Goal: Task Accomplishment & Management: Manage account settings

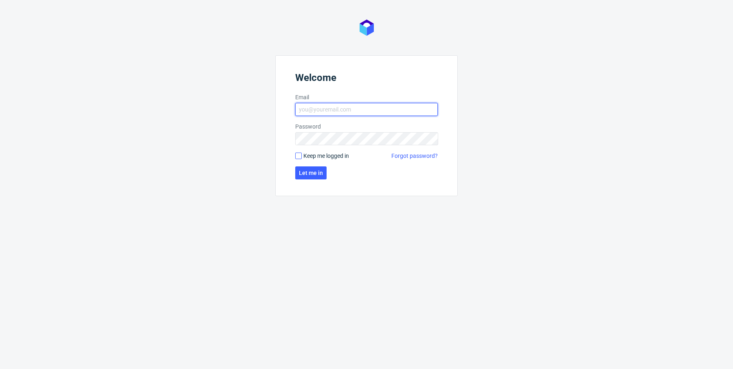
type input "[PERSON_NAME][EMAIL_ADDRESS][DOMAIN_NAME]"
click at [342, 153] on span "Keep me logged in" at bounding box center [326, 156] width 46 height 8
click at [302, 153] on input "Keep me logged in" at bounding box center [298, 156] width 7 height 7
checkbox input "true"
click at [318, 169] on button "Let me in" at bounding box center [310, 173] width 31 height 13
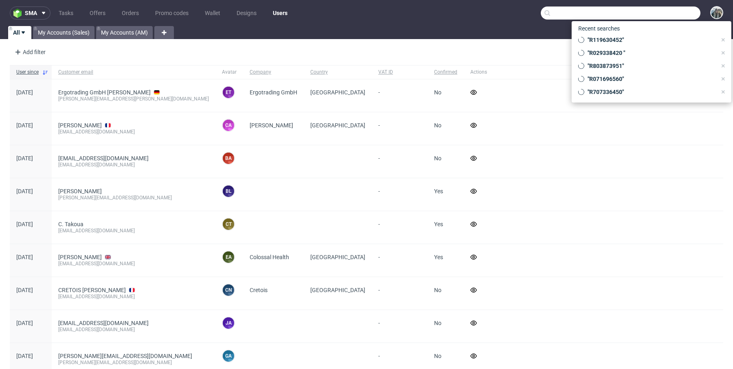
click at [673, 11] on input "text" at bounding box center [621, 13] width 160 height 13
paste input "R354455382"
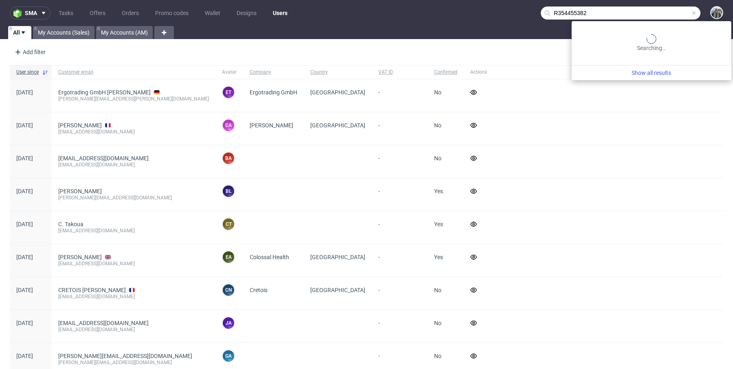
type input "R354455382"
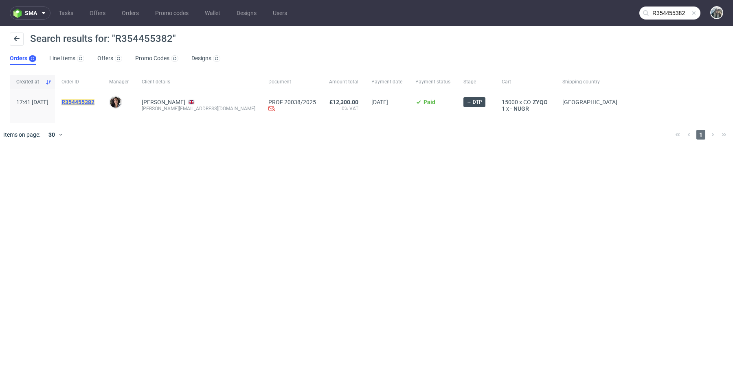
click at [89, 101] on mark "R354455382" at bounding box center [78, 102] width 33 height 7
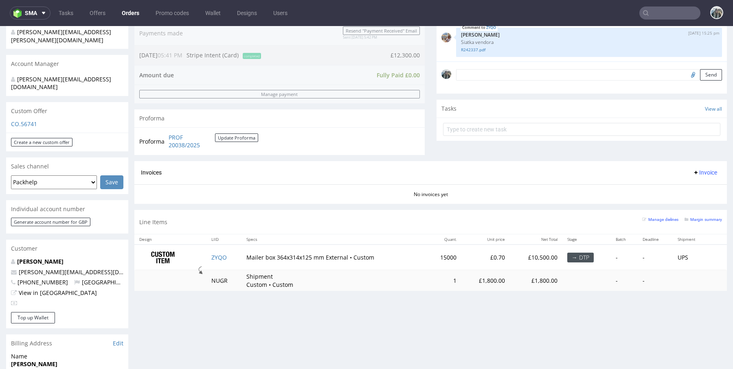
scroll to position [245, 0]
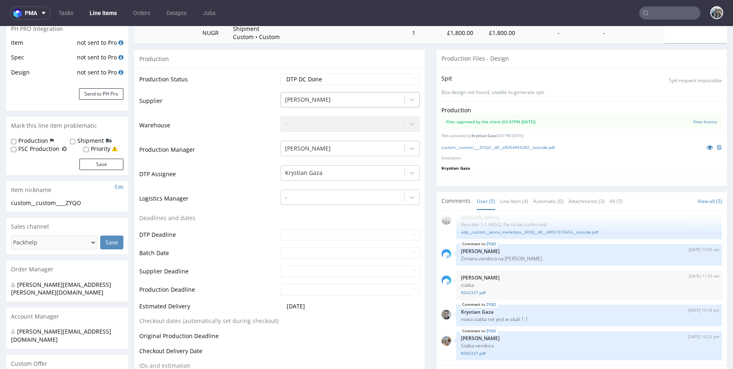
scroll to position [123, 0]
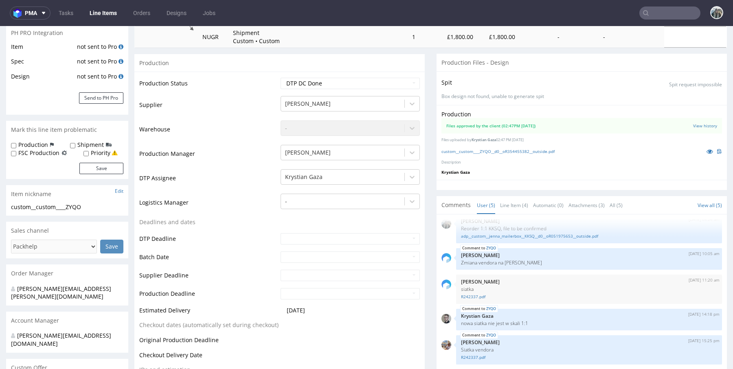
click at [670, 21] on nav "pma Tasks Line Items Orders Designs Jobs" at bounding box center [366, 13] width 733 height 26
click at [670, 17] on input "text" at bounding box center [670, 13] width 61 height 13
paste input "empatica"
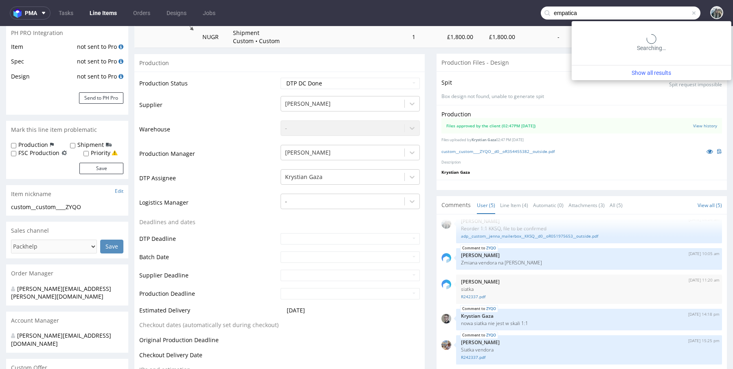
type input "empatica"
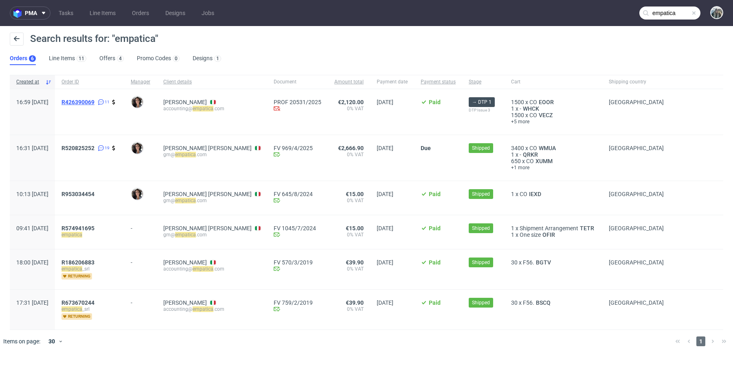
click at [95, 101] on span "R426390069" at bounding box center [78, 102] width 33 height 7
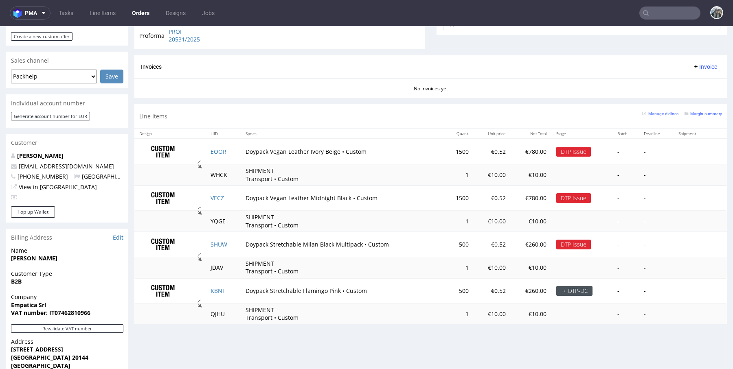
scroll to position [326, 0]
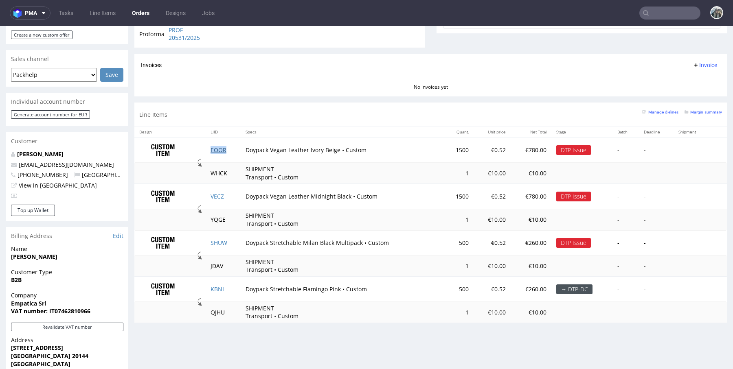
click at [222, 149] on link "EOOR" at bounding box center [219, 150] width 16 height 8
click at [219, 196] on link "VECZ" at bounding box center [217, 197] width 13 height 8
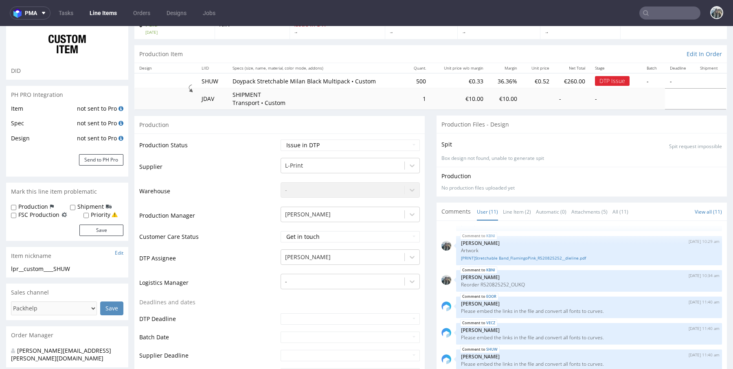
scroll to position [281, 0]
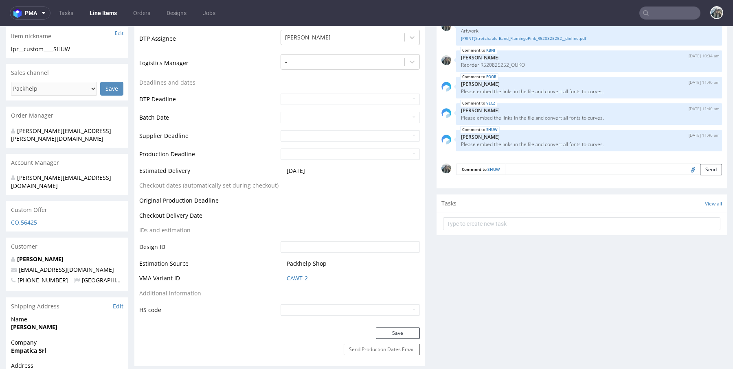
click at [686, 170] on input "file" at bounding box center [691, 169] width 11 height 11
type input "C:\fakepath\[PRINT]Multipack-Stretchable Band - milan black - PKG-0002594REV1.0…"
click at [522, 175] on div "Comment to SHUW Send" at bounding box center [582, 172] width 290 height 33
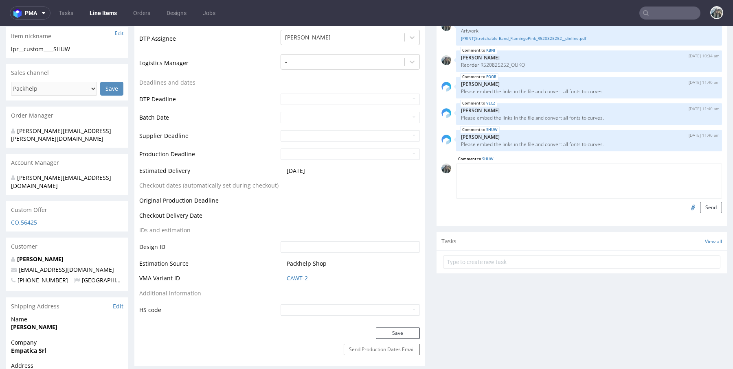
click at [523, 170] on textarea at bounding box center [589, 181] width 266 height 35
type textarea "Corrected artwork"
click at [711, 205] on button "Send" at bounding box center [711, 207] width 22 height 11
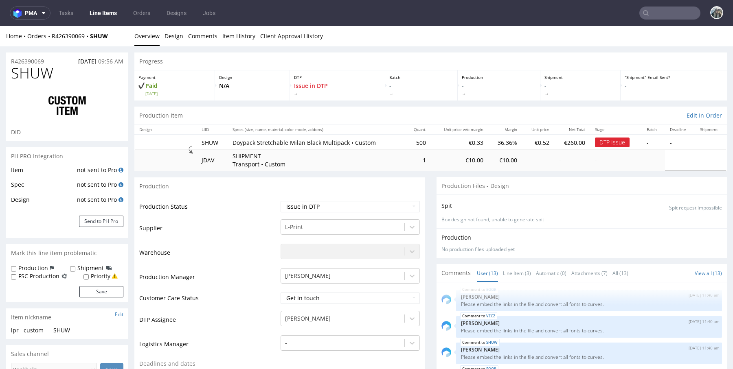
scroll to position [204, 0]
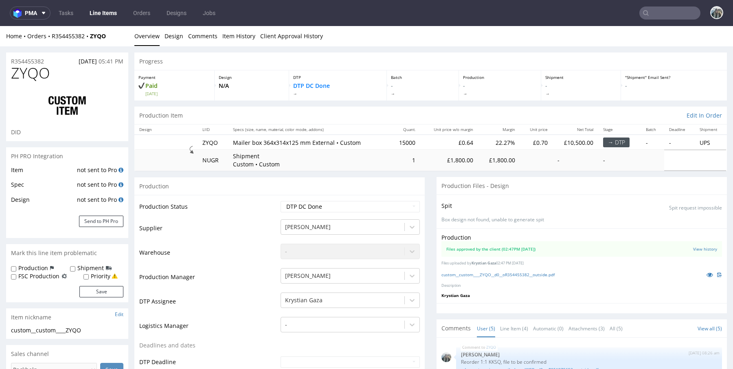
scroll to position [10, 0]
click at [31, 68] on span "ZYQO" at bounding box center [30, 73] width 39 height 16
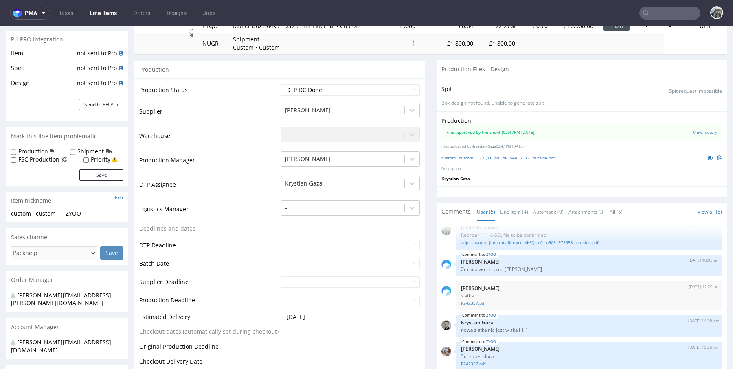
scroll to position [103, 0]
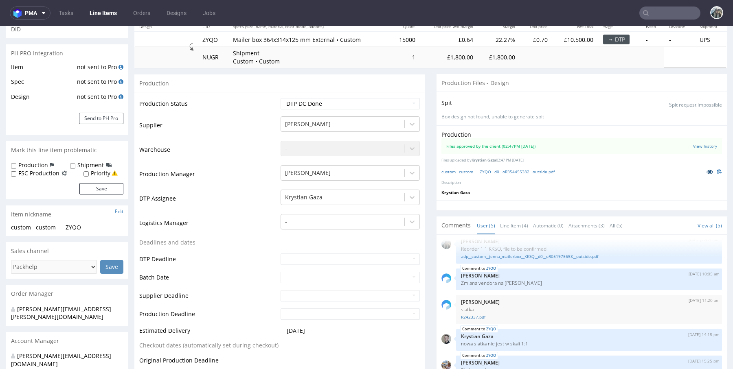
click at [707, 170] on icon at bounding box center [710, 172] width 7 height 6
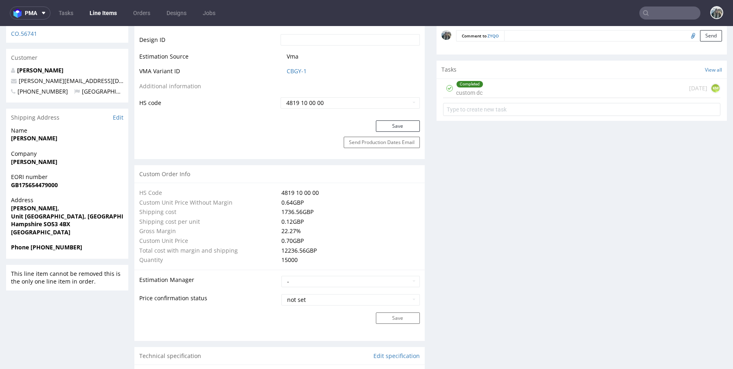
scroll to position [864, 0]
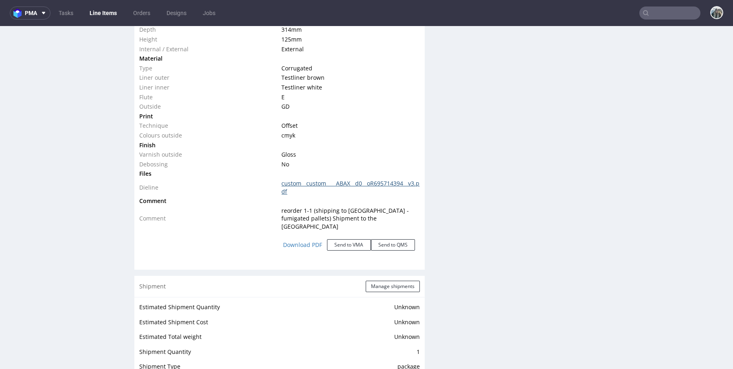
click at [297, 183] on link "custom__custom____ABAX__d0__oR695714394__v3.pdf" at bounding box center [350, 188] width 138 height 16
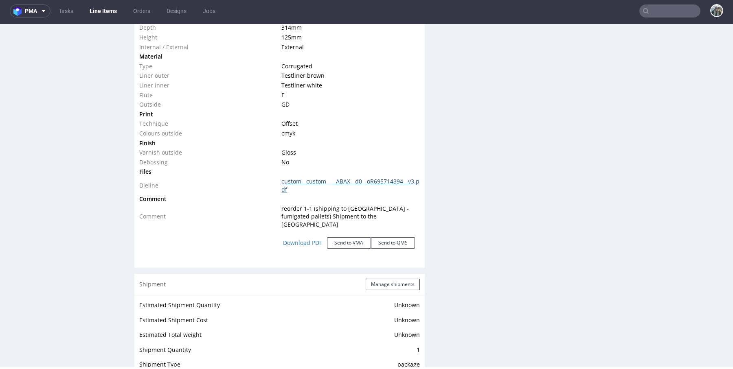
click at [292, 180] on link "custom__custom____ABAX__d0__oR695714394__v3.pdf" at bounding box center [350, 186] width 138 height 16
click at [455, 156] on div "Production Files - Design Spit Spit request impossible Box design not found, un…" at bounding box center [582, 81] width 290 height 1541
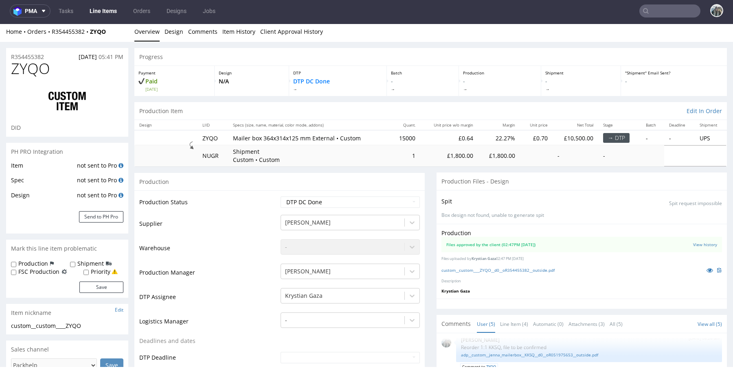
scroll to position [0, 0]
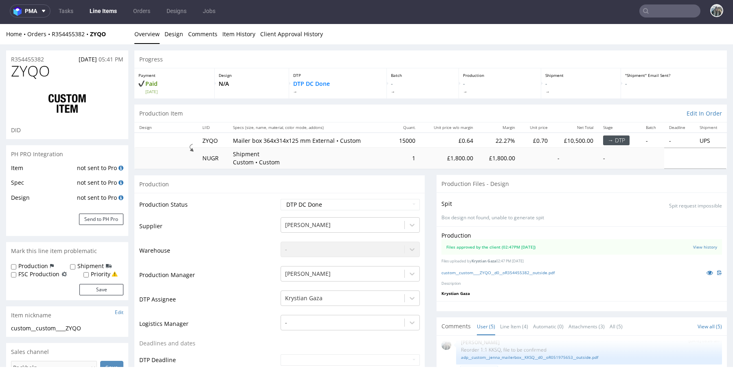
drag, startPoint x: 57, startPoint y: 56, endPoint x: 6, endPoint y: 56, distance: 50.9
click at [6, 56] on div "R354455382 18.09.2025 05:41 PM" at bounding box center [67, 57] width 122 height 13
drag, startPoint x: 57, startPoint y: 58, endPoint x: 0, endPoint y: 58, distance: 57.0
copy p "R354455382"
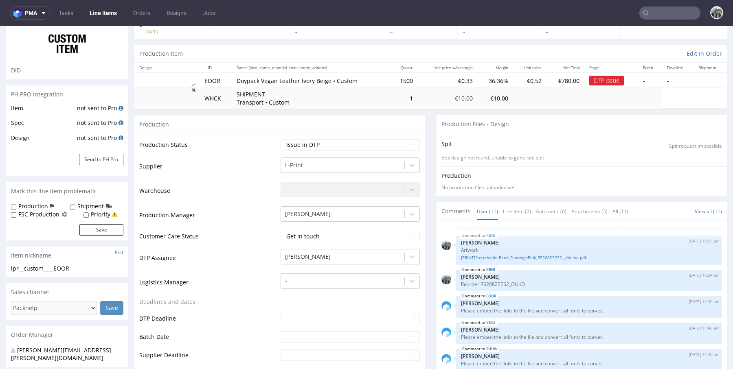
scroll to position [247, 0]
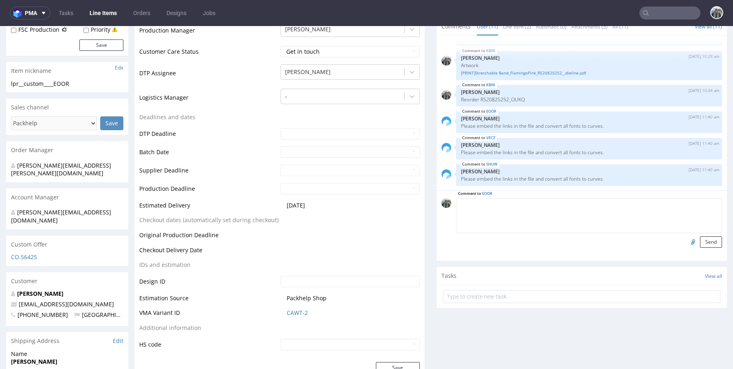
click at [609, 205] on textarea at bounding box center [589, 215] width 266 height 35
paste textarea "Corrected artwork"
type textarea "Corrected artwork"
click at [686, 244] on input "file" at bounding box center [691, 242] width 11 height 11
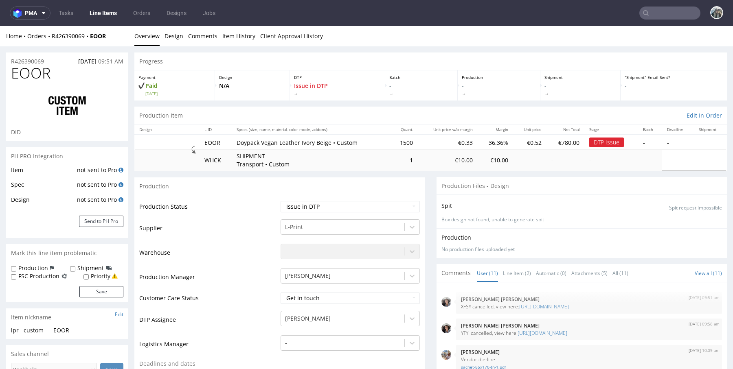
scroll to position [241, 0]
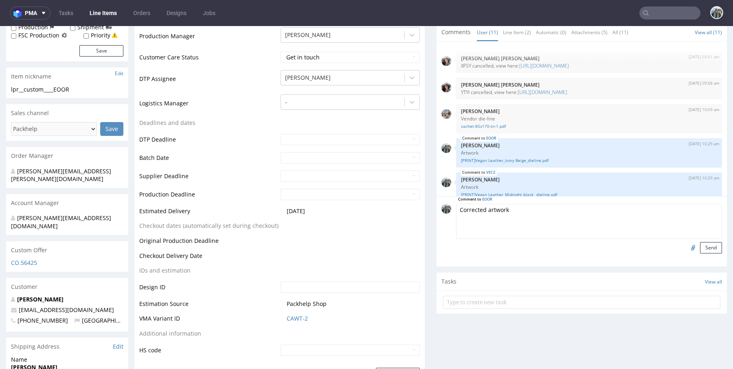
click at [686, 247] on input "file" at bounding box center [691, 247] width 11 height 11
type input "C:\fakepath\[PRINT]Vegan Leather_Ivory Beige_dieline.pdf"
click at [530, 225] on textarea "Corrected artwork" at bounding box center [589, 221] width 266 height 35
click at [701, 242] on button "Send" at bounding box center [711, 247] width 22 height 11
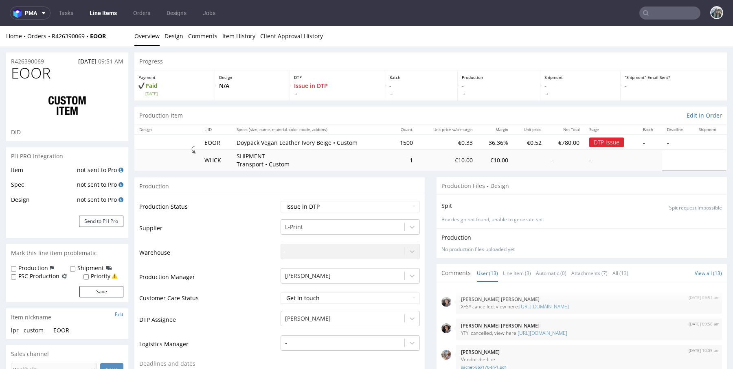
scroll to position [253, 0]
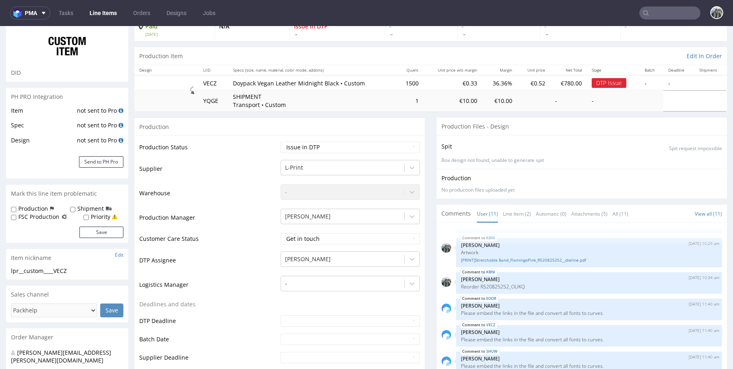
scroll to position [239, 0]
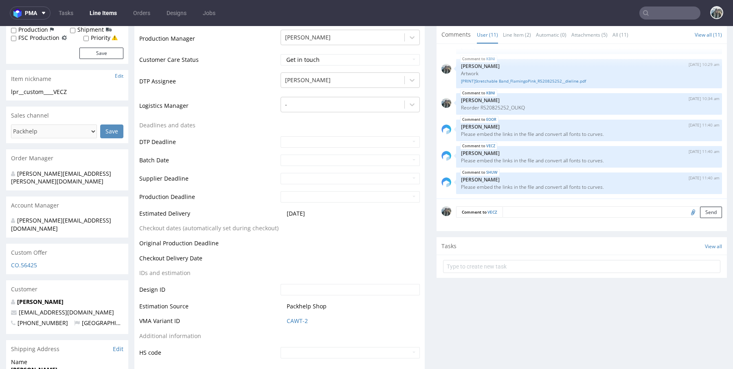
click at [686, 212] on input "file" at bounding box center [691, 212] width 11 height 11
type input "C:\fakepath\[PRINT]Vegan Leather_Midnight black _dieline.pdf"
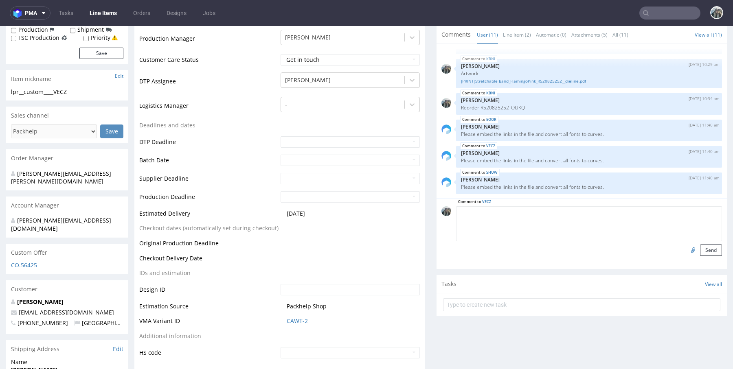
click at [556, 214] on textarea at bounding box center [589, 224] width 266 height 35
paste textarea "Corrected artwork"
type textarea "Corrected artwork"
click at [700, 248] on button "Send" at bounding box center [711, 250] width 22 height 11
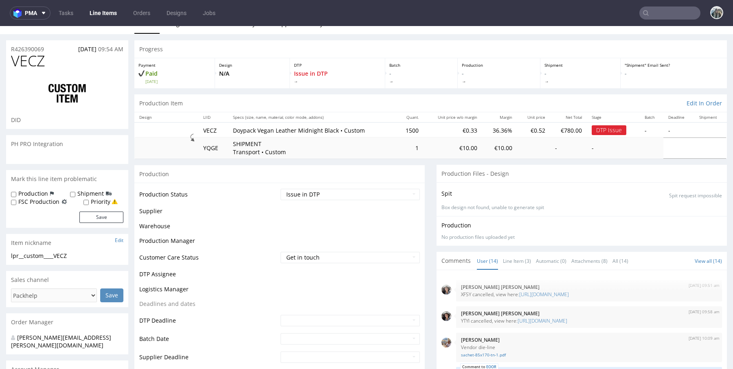
scroll to position [287, 0]
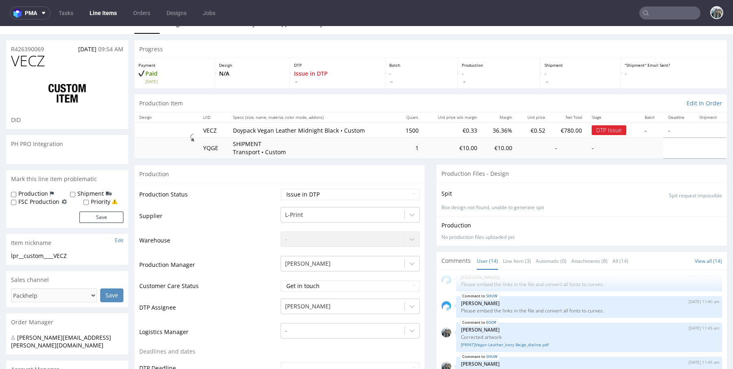
click at [314, 201] on td "Waiting for Artwork Waiting for Diecut Waiting for Mockup Waiting for DTP Waiti…" at bounding box center [349, 197] width 141 height 18
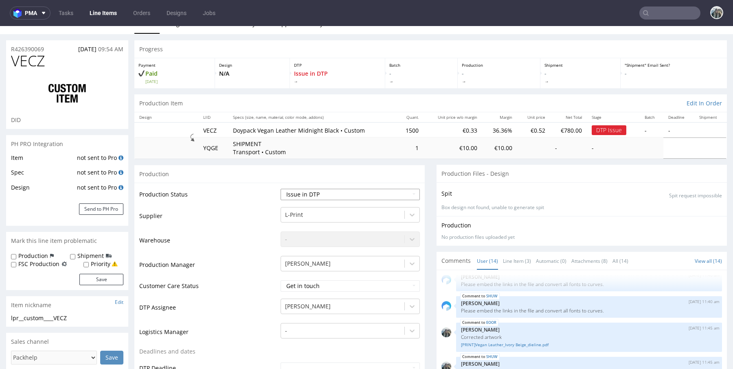
click at [315, 196] on select "Waiting for Artwork Waiting for Diecut Waiting for Mockup Waiting for DTP Waiti…" at bounding box center [350, 194] width 139 height 11
select select "back_for_dtp"
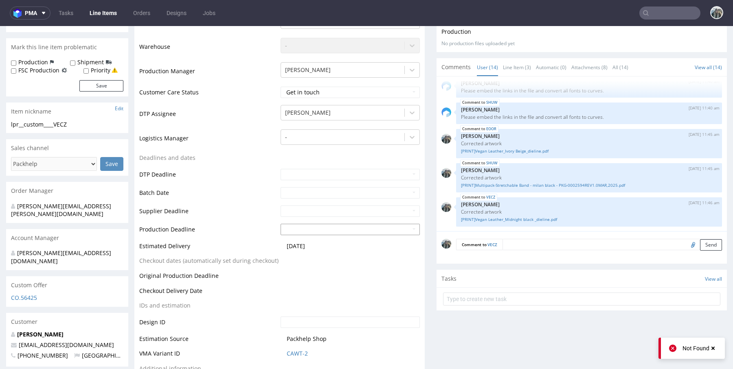
scroll to position [357, 0]
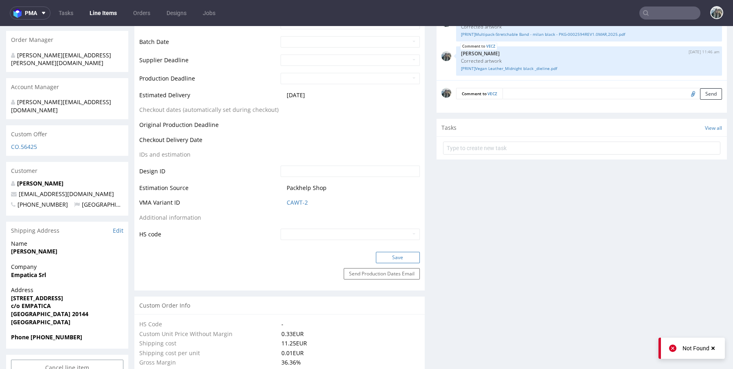
drag, startPoint x: 392, startPoint y: 254, endPoint x: 387, endPoint y: 253, distance: 5.3
click at [392, 254] on button "Save" at bounding box center [398, 257] width 44 height 11
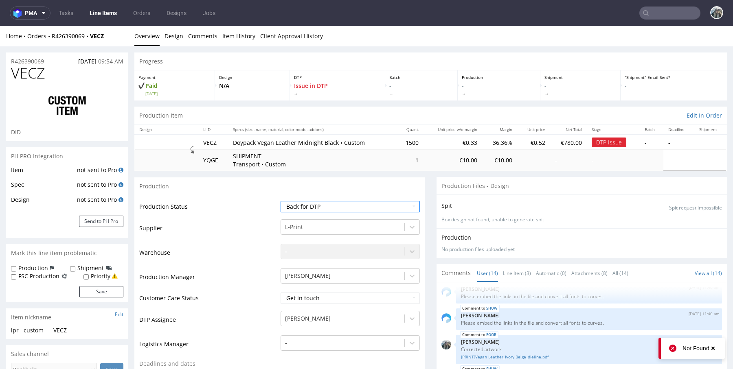
click at [36, 62] on p "R426390069" at bounding box center [27, 61] width 33 height 8
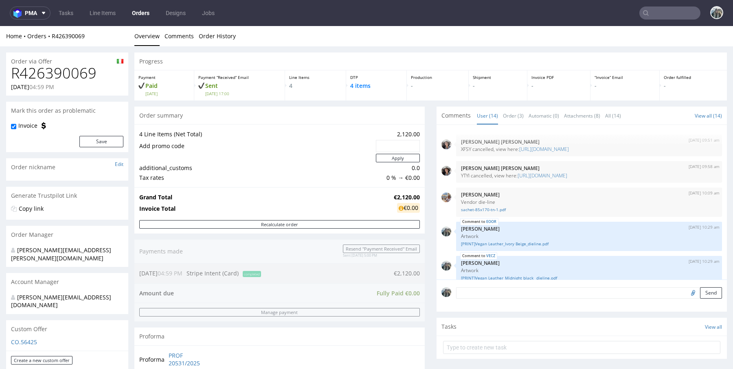
scroll to position [287, 0]
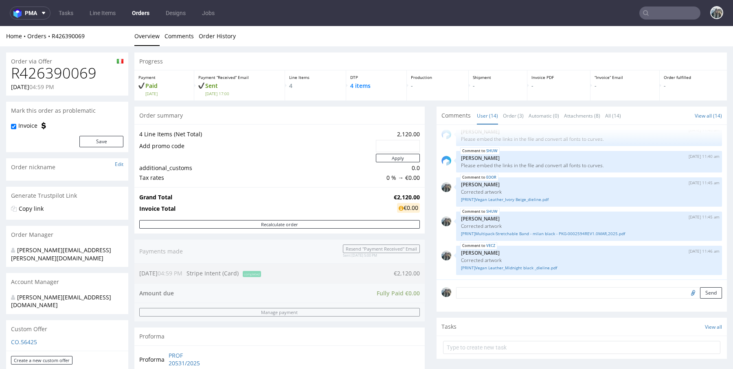
click at [65, 66] on h1 "R426390069" at bounding box center [67, 73] width 112 height 16
copy h1 "R426390069"
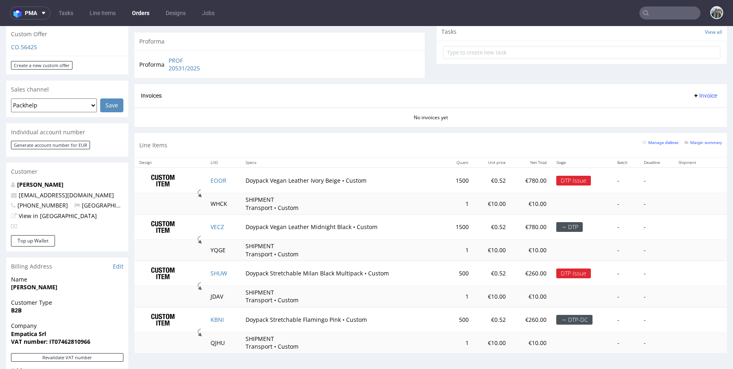
scroll to position [330, 0]
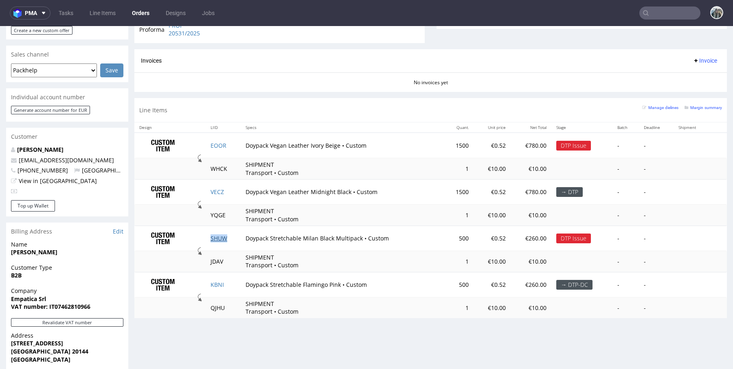
click at [217, 237] on link "SHUW" at bounding box center [219, 239] width 17 height 8
click at [218, 145] on link "EOOR" at bounding box center [219, 146] width 16 height 8
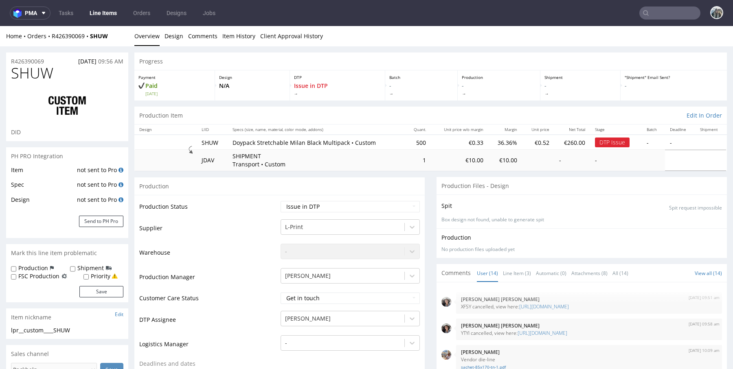
scroll to position [287, 0]
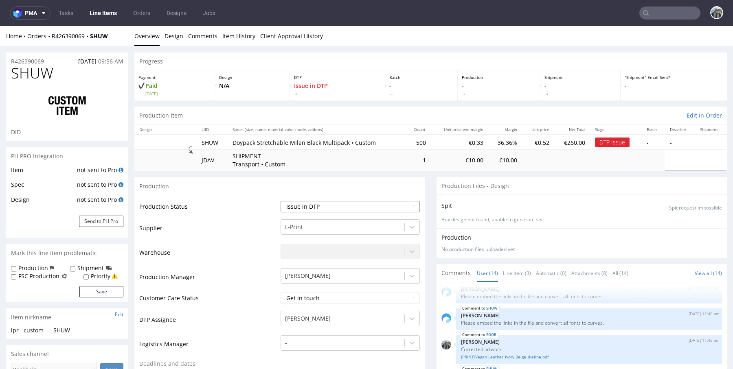
click at [308, 207] on select "Waiting for Artwork Waiting for Diecut Waiting for Mockup Waiting for DTP Waiti…" at bounding box center [350, 206] width 139 height 11
click at [314, 206] on select "Waiting for Artwork Waiting for Diecut Waiting for Mockup Waiting for DTP Waiti…" at bounding box center [350, 206] width 139 height 11
select select "back_for_dtp"
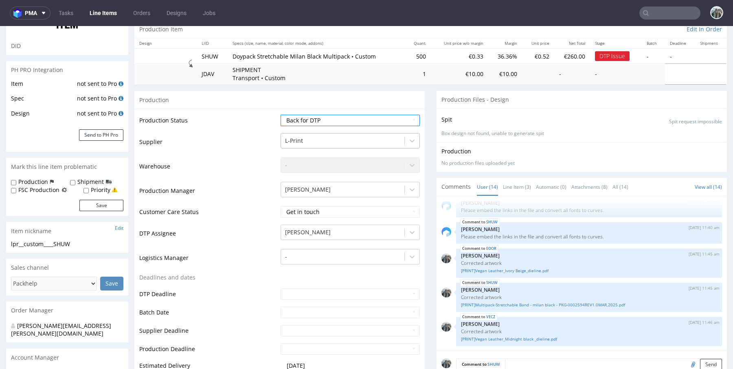
scroll to position [322, 0]
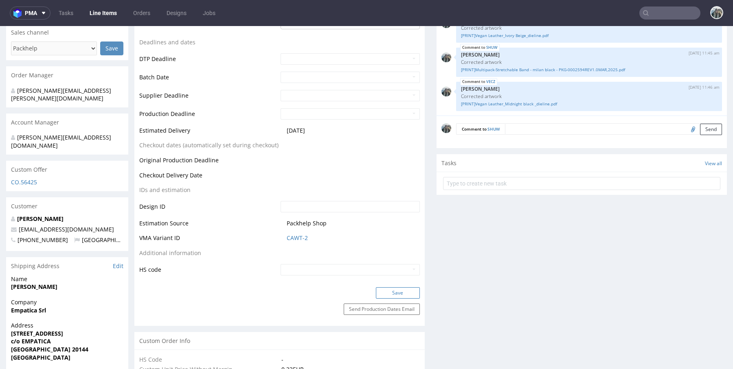
click at [385, 293] on button "Save" at bounding box center [398, 293] width 44 height 11
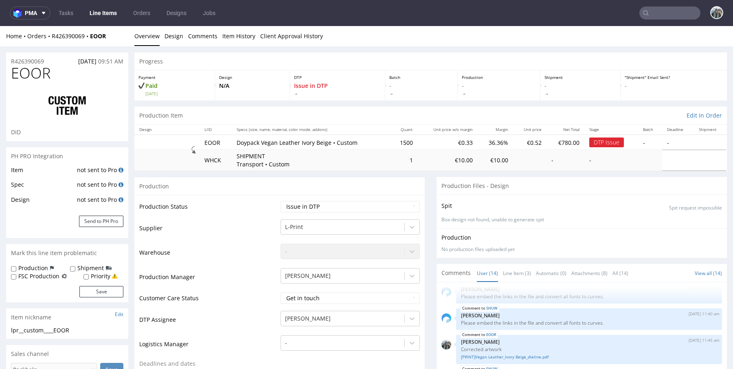
scroll to position [105, 0]
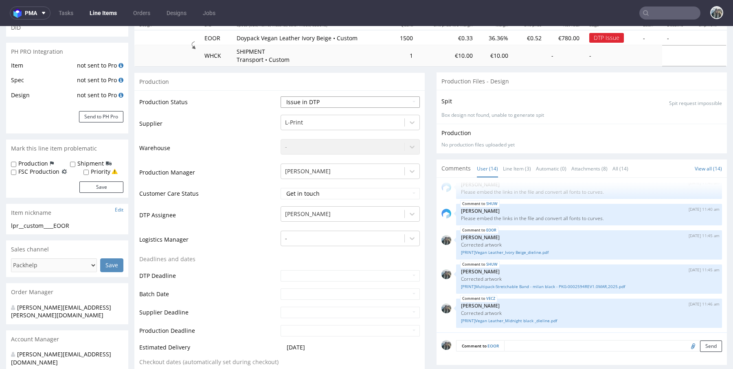
click at [339, 102] on select "Waiting for Artwork Waiting for Diecut Waiting for Mockup Waiting for DTP Waiti…" at bounding box center [350, 102] width 139 height 11
select select "back_for_dtp"
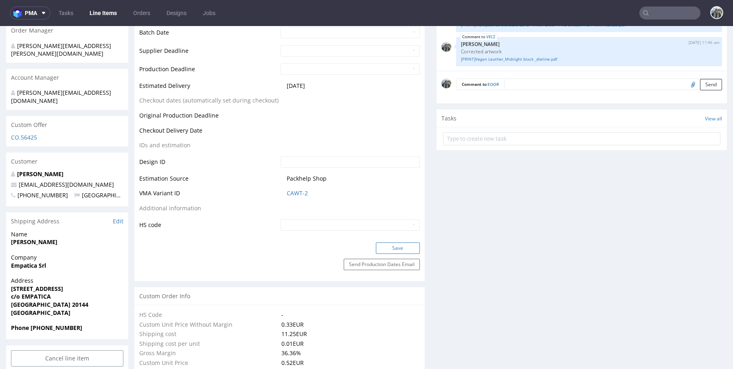
click at [387, 252] on button "Save" at bounding box center [398, 248] width 44 height 11
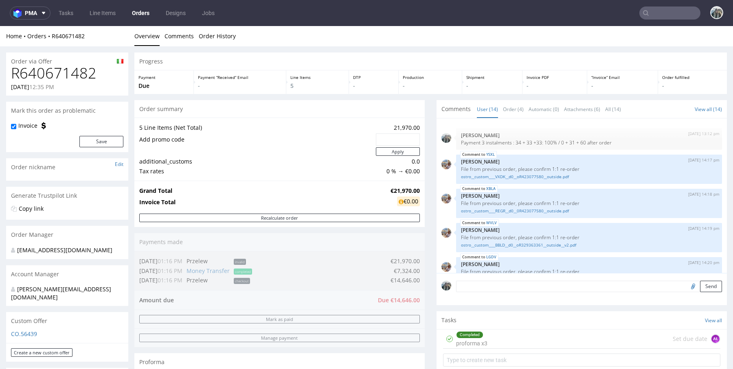
scroll to position [272, 0]
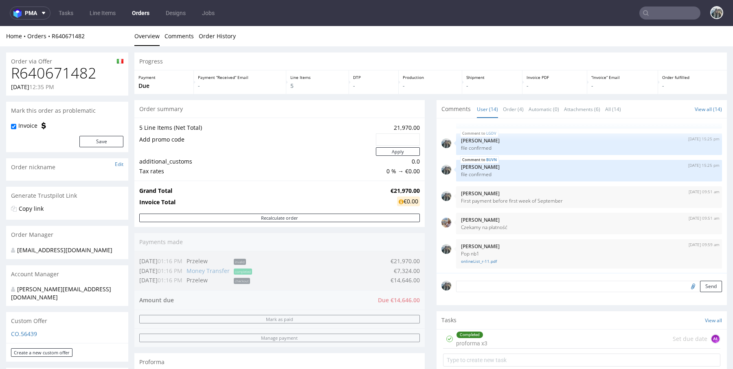
click at [67, 74] on h1 "R640671482" at bounding box center [67, 73] width 112 height 16
click at [67, 75] on h1 "R640671482" at bounding box center [67, 73] width 112 height 16
copy h1 "R640671482"
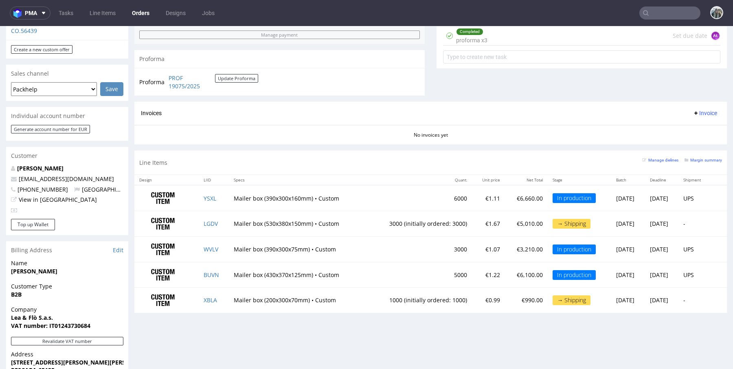
scroll to position [316, 0]
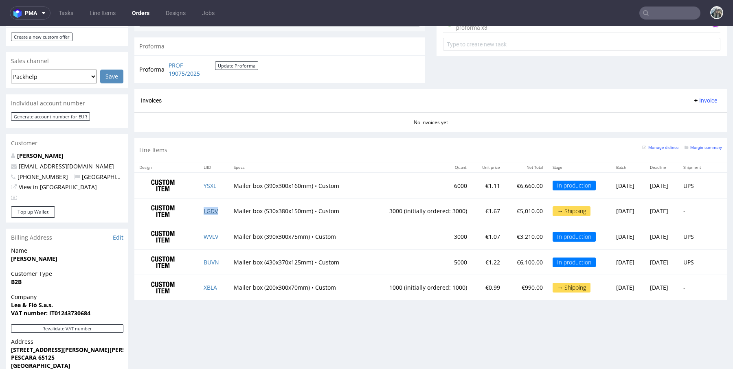
click at [208, 209] on link "LGDV" at bounding box center [211, 211] width 14 height 8
click at [207, 285] on link "XBLA" at bounding box center [210, 288] width 13 height 8
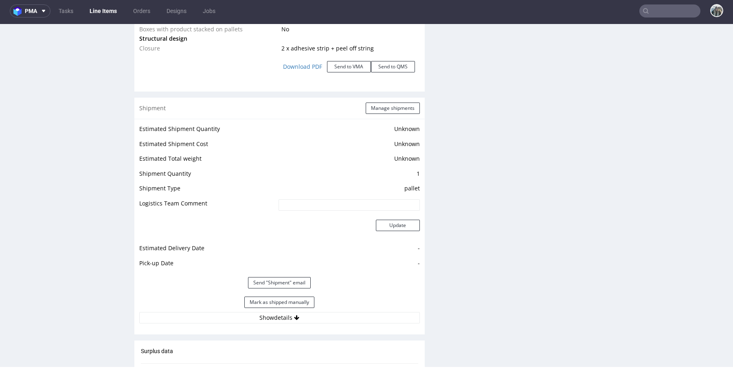
scroll to position [1169, 0]
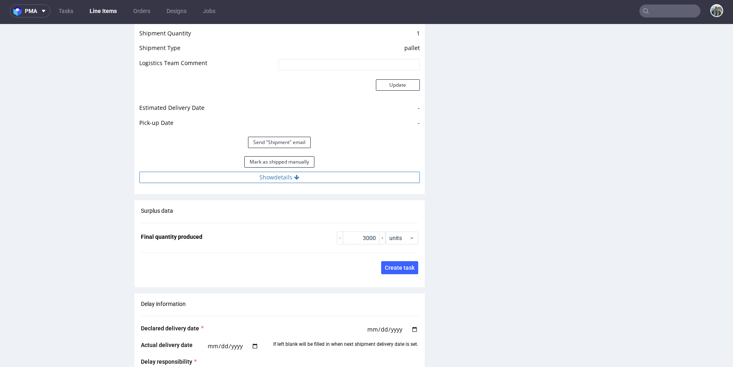
click at [311, 178] on button "Show details" at bounding box center [279, 177] width 281 height 11
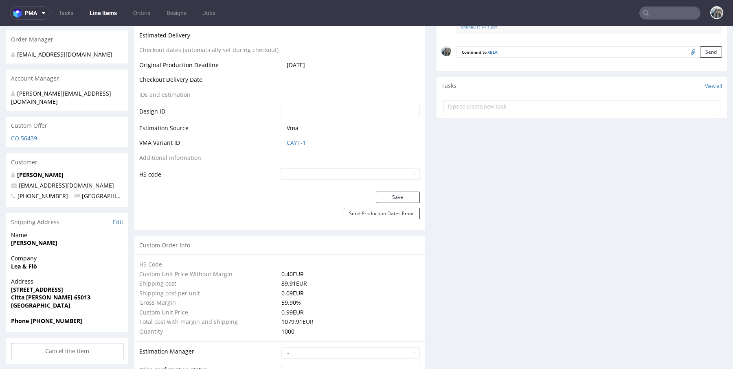
scroll to position [435, 0]
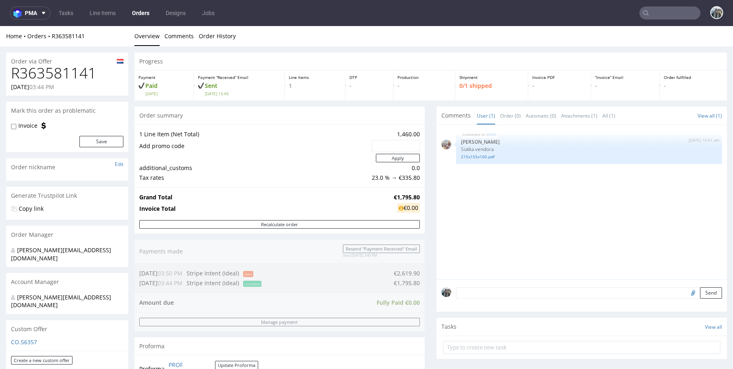
click at [82, 75] on h1 "R363581141" at bounding box center [67, 73] width 112 height 16
click at [81, 75] on h1 "R363581141" at bounding box center [67, 73] width 112 height 16
copy h1 "R363581141"
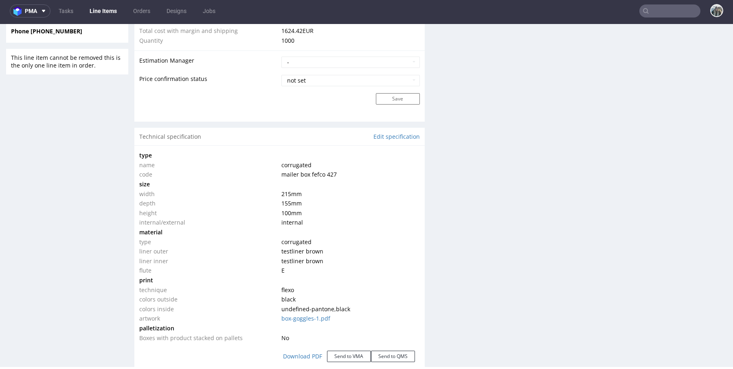
scroll to position [675, 0]
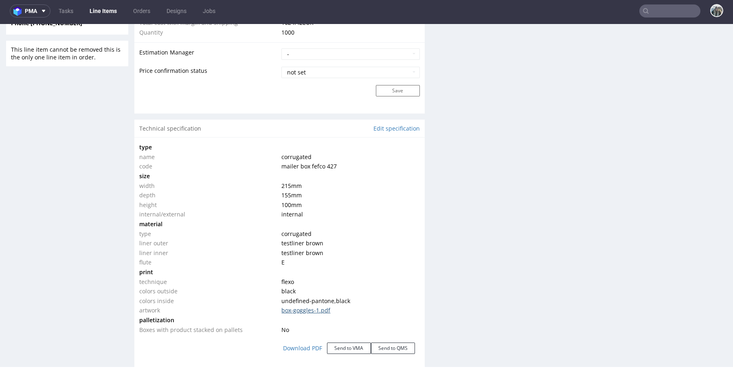
click at [317, 310] on link "box-goggles-1.pdf" at bounding box center [305, 311] width 49 height 8
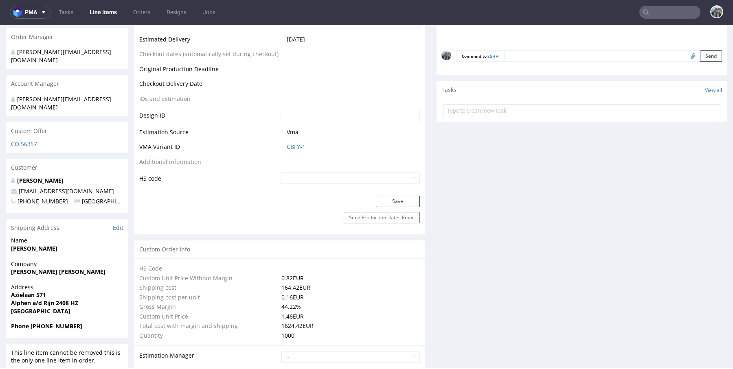
scroll to position [311, 0]
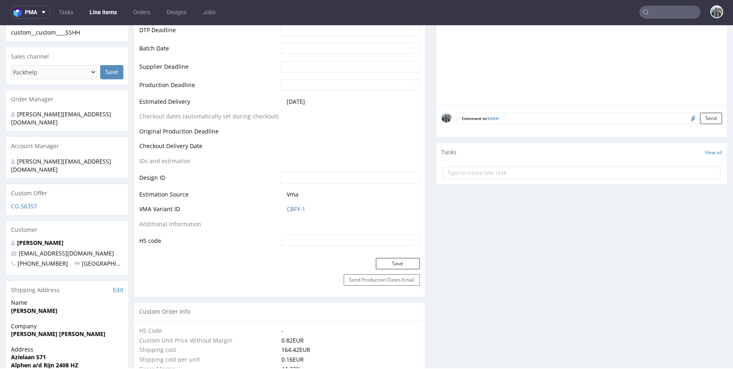
click at [686, 117] on input "file" at bounding box center [691, 118] width 11 height 11
type input "C:\fakepath\box-goggleface-final.pdf"
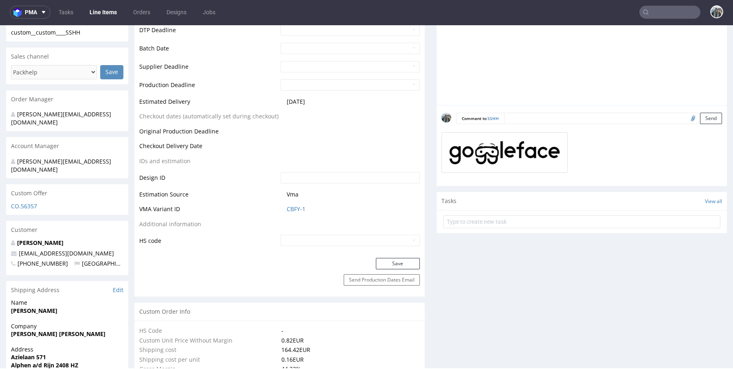
click at [543, 110] on div "Comment to SSHH Send" at bounding box center [582, 145] width 290 height 81
click at [543, 114] on textarea at bounding box center [613, 118] width 218 height 11
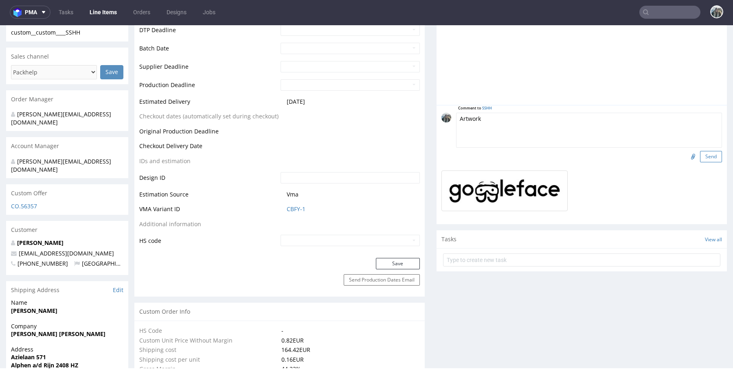
type textarea "Artwork"
click at [703, 157] on button "Send" at bounding box center [711, 156] width 22 height 11
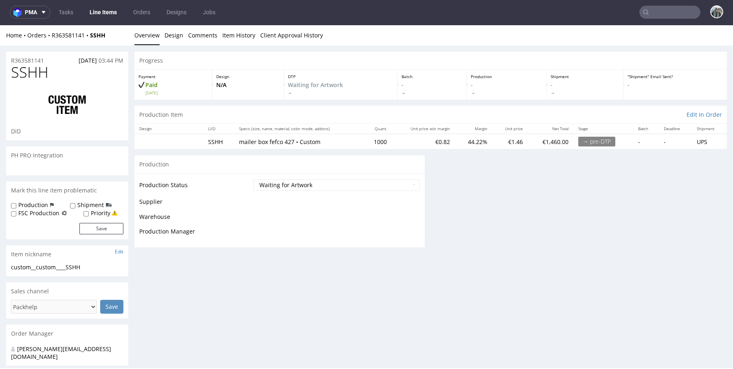
scroll to position [0, 0]
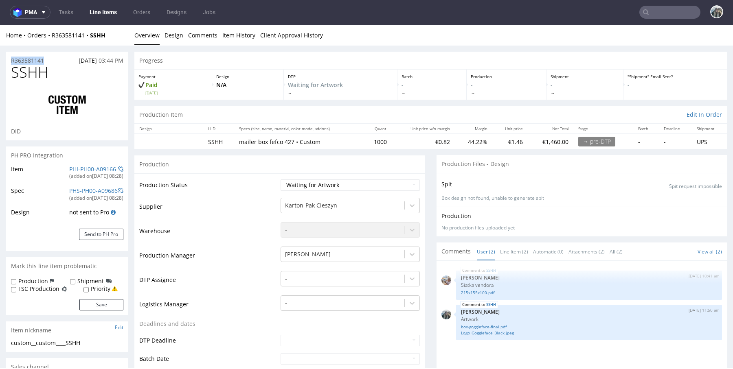
drag, startPoint x: 55, startPoint y: 59, endPoint x: 0, endPoint y: 59, distance: 55.4
copy p "R363581141"
click at [323, 187] on select "Waiting for Artwork Waiting for Diecut Waiting for Mockup Waiting for DTP Waiti…" at bounding box center [350, 185] width 139 height 11
select select "dtp_waiting_for_check"
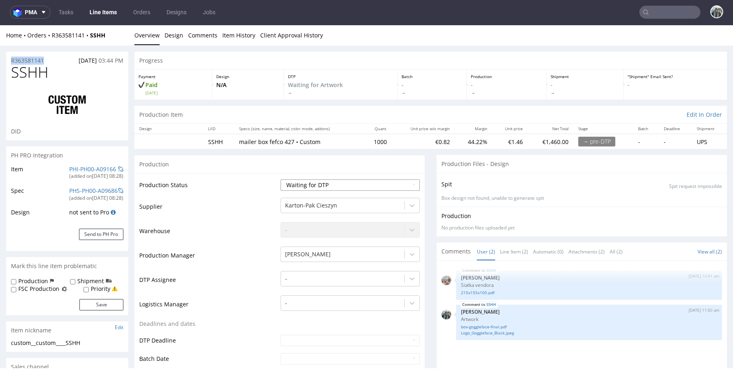
scroll to position [224, 0]
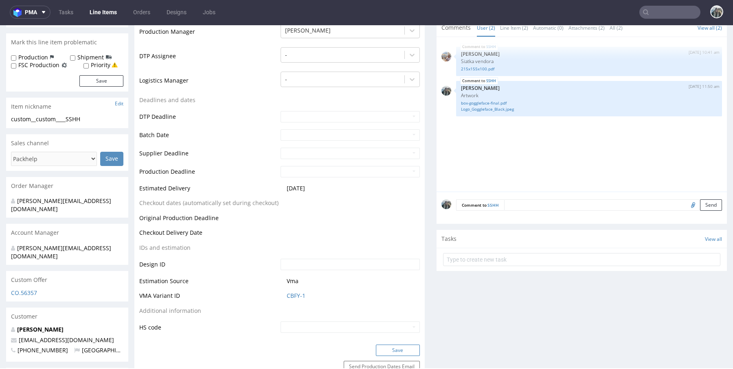
click at [385, 349] on button "Save" at bounding box center [398, 350] width 44 height 11
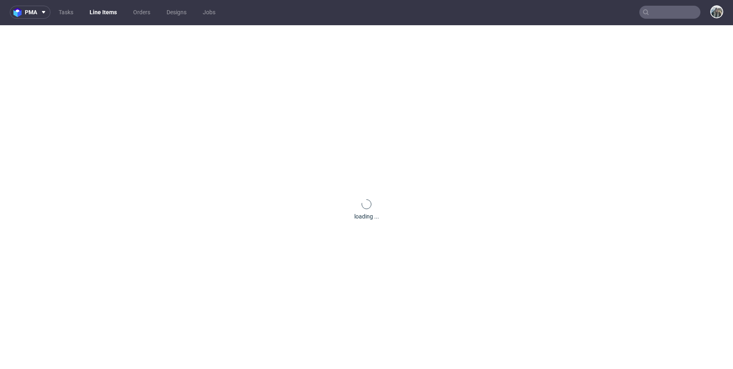
scroll to position [41, 0]
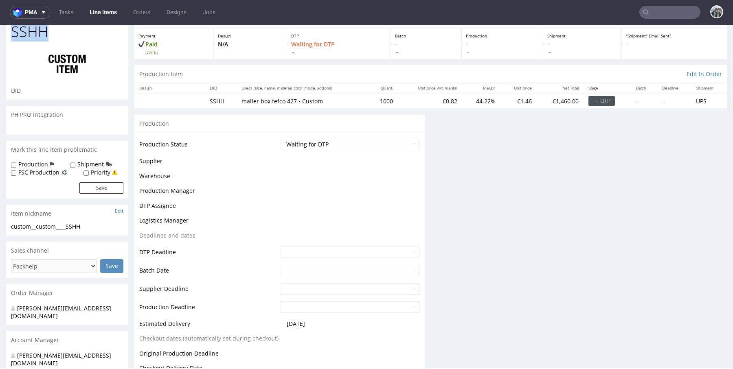
click at [39, 37] on span "SSHH" at bounding box center [29, 32] width 37 height 16
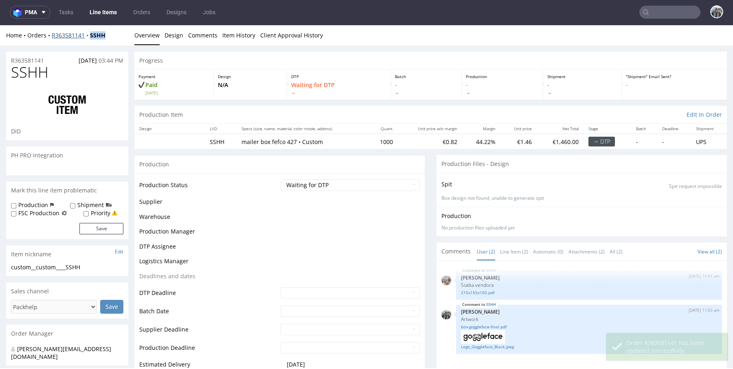
drag, startPoint x: 92, startPoint y: 43, endPoint x: 88, endPoint y: 37, distance: 7.3
click at [88, 37] on div "Home Orders R363581141 SSHH Overview Design Comments Item History Client Approv…" at bounding box center [366, 35] width 733 height 20
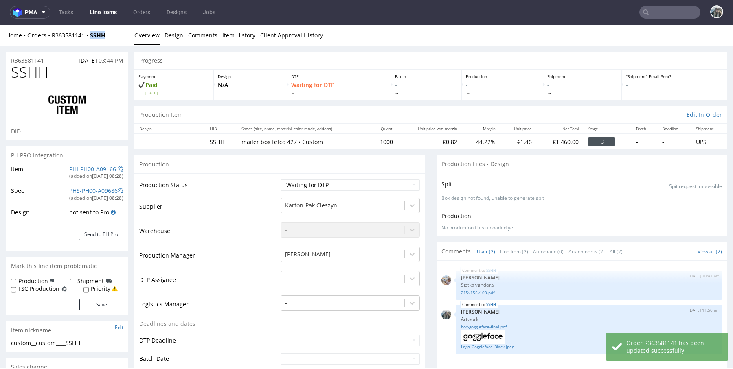
copy strong "SSHH"
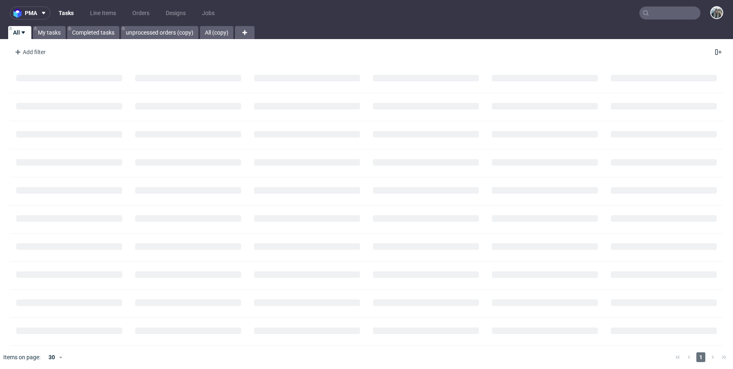
click at [661, 13] on input "text" at bounding box center [670, 13] width 61 height 13
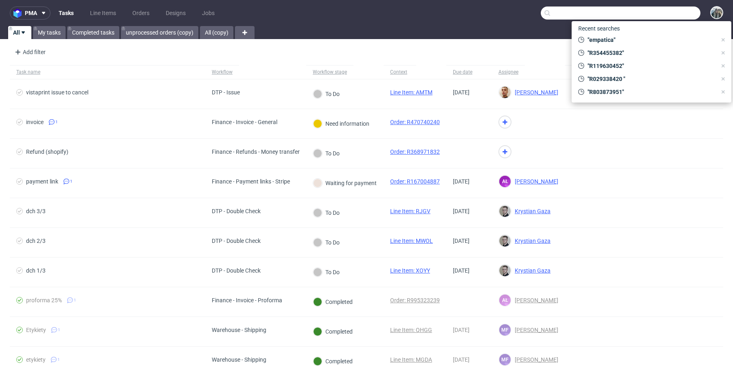
paste input "R640671482"
type input "R640671482"
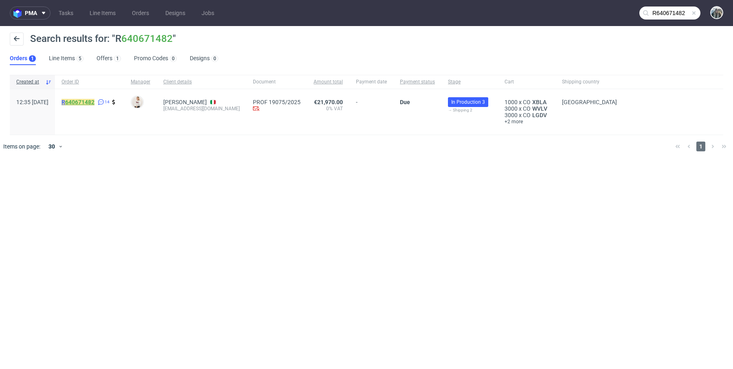
click at [95, 99] on link "640671482" at bounding box center [79, 102] width 29 height 7
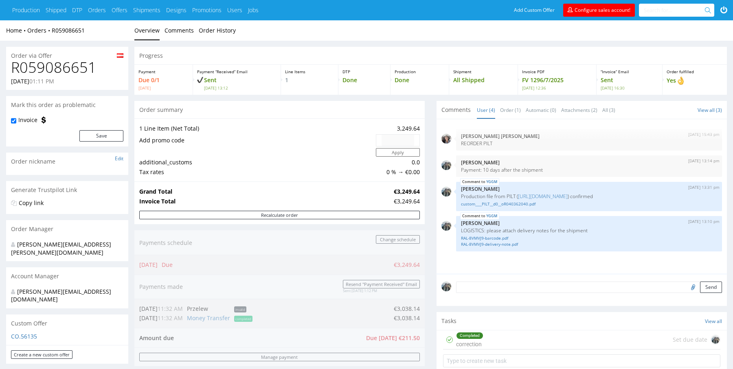
click at [81, 68] on h1 "R059086651" at bounding box center [67, 67] width 112 height 16
copy h1 "R059086651"
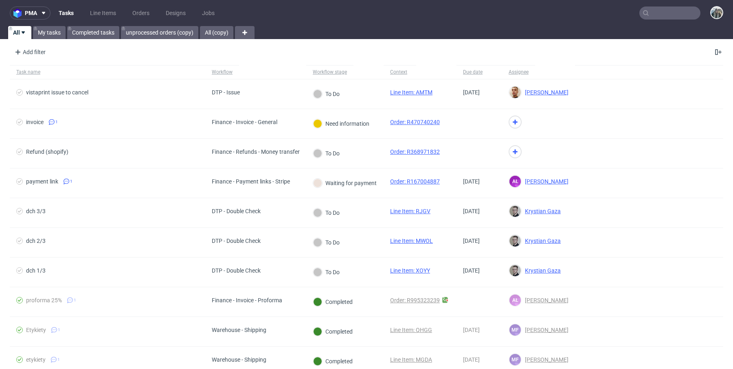
click at [672, 10] on input "text" at bounding box center [670, 13] width 61 height 13
paste input "R059086651"
type input "R059086651"
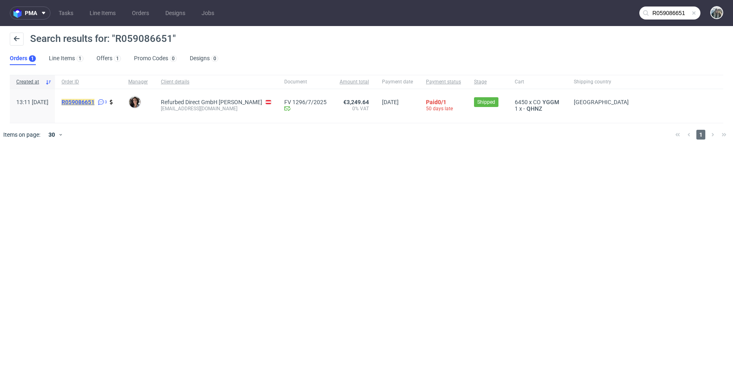
click at [95, 103] on mark "R059086651" at bounding box center [78, 102] width 33 height 7
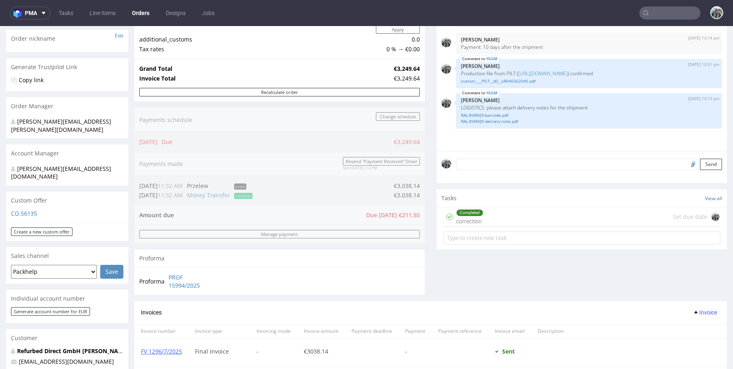
scroll to position [110, 0]
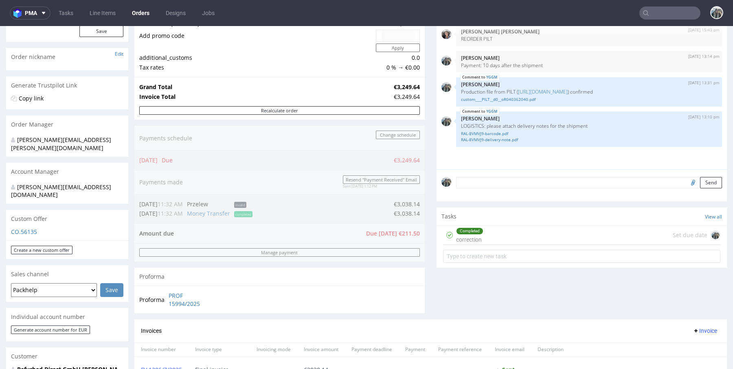
click at [491, 235] on div "Completed correction Set due date" at bounding box center [581, 235] width 277 height 19
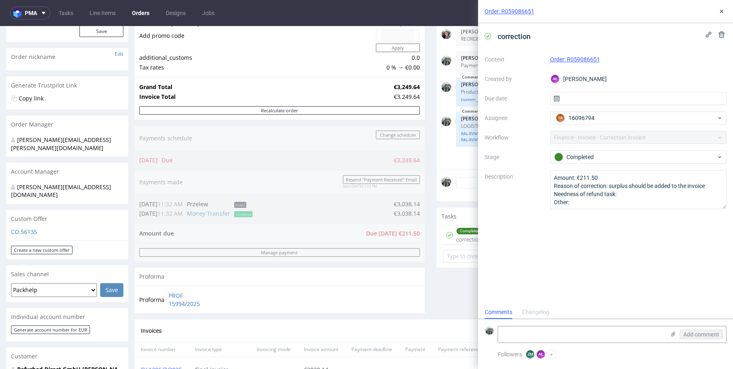
scroll to position [7, 0]
click at [724, 8] on icon at bounding box center [722, 11] width 7 height 7
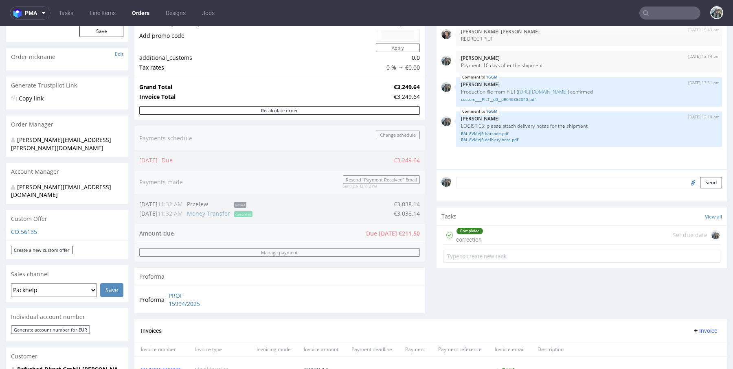
click at [493, 232] on div "Completed correction Set due date" at bounding box center [581, 235] width 277 height 19
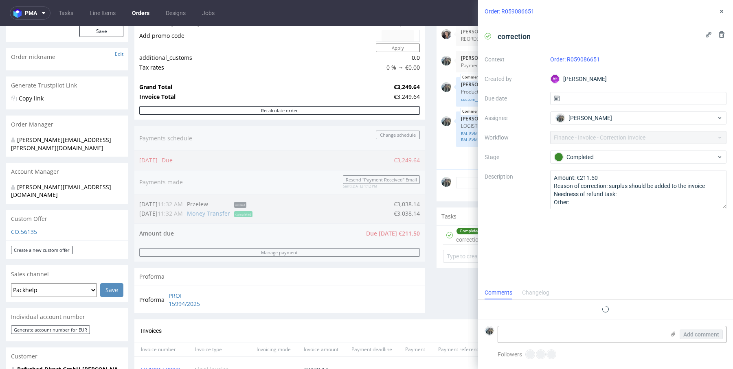
scroll to position [7, 0]
click at [721, 15] on button at bounding box center [722, 12] width 10 height 10
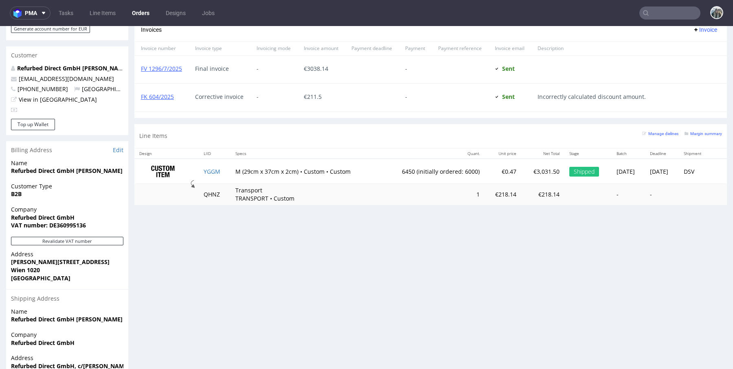
scroll to position [413, 0]
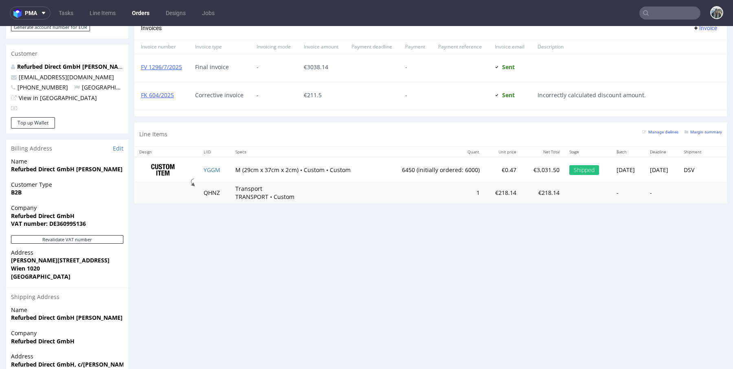
click at [667, 14] on input "text" at bounding box center [670, 13] width 61 height 13
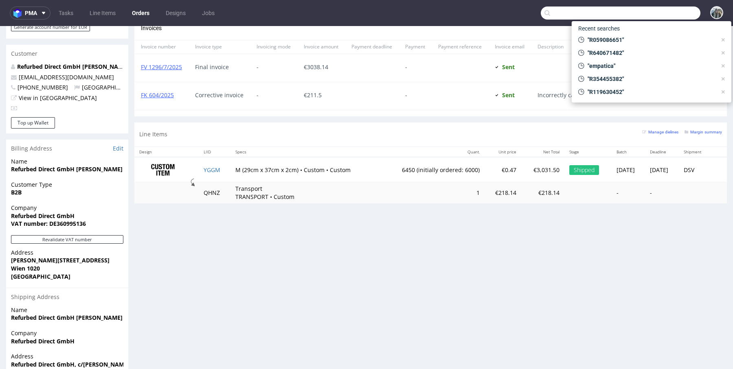
paste input "R203443141"
type input "R203443141"
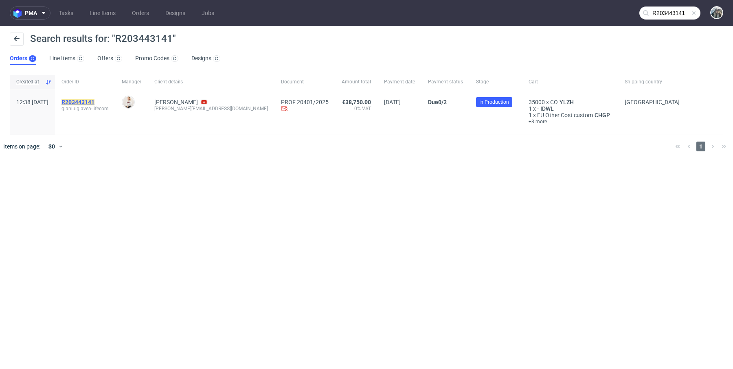
click at [95, 101] on mark "R203443141" at bounding box center [78, 102] width 33 height 7
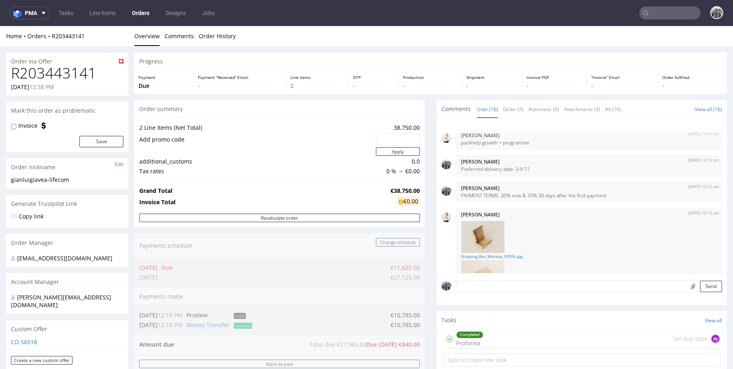
scroll to position [461, 0]
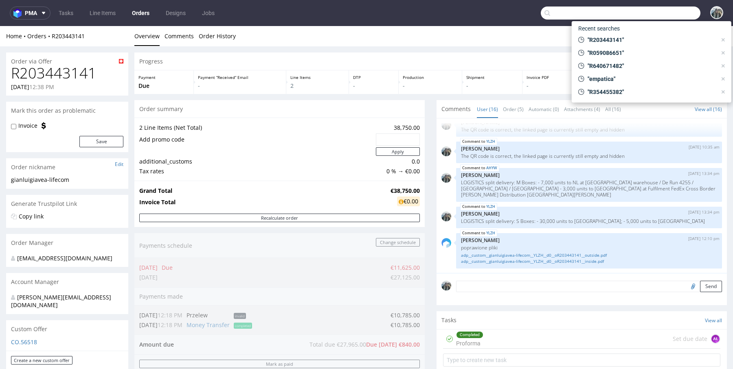
click at [678, 18] on input "text" at bounding box center [621, 13] width 160 height 13
paste input "egroup"
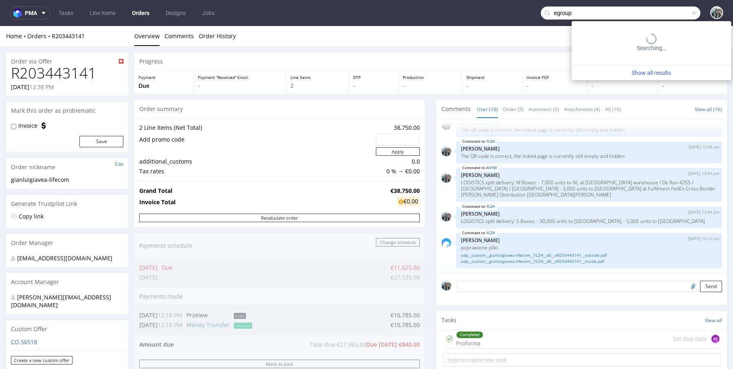
type input "egroup"
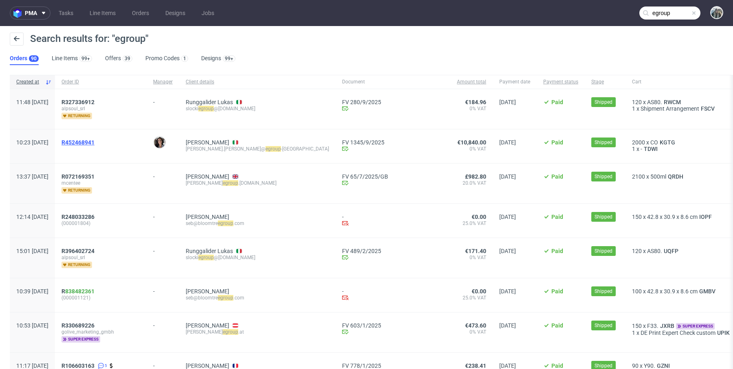
click at [90, 141] on span "R452468941" at bounding box center [78, 142] width 33 height 7
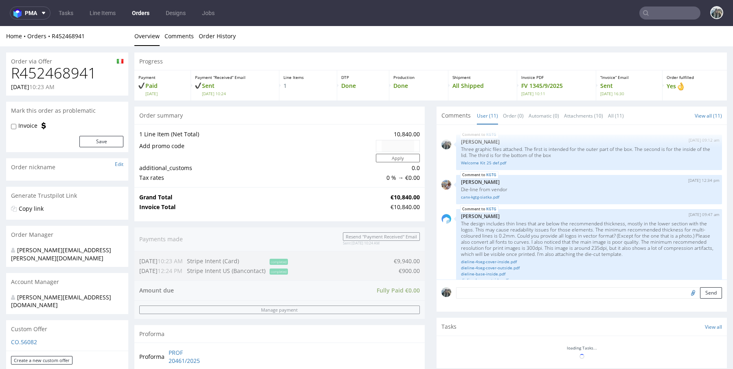
scroll to position [357, 0]
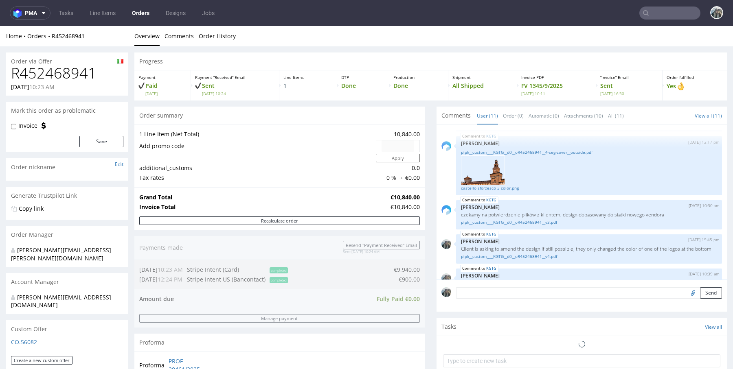
click at [67, 72] on h1 "R452468941" at bounding box center [67, 73] width 112 height 16
copy h1 "R452468941"
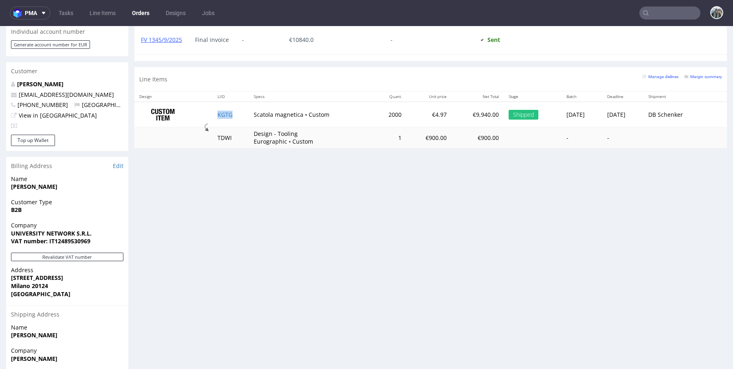
click at [233, 111] on td "KGTG" at bounding box center [231, 115] width 36 height 26
copy link "KGTG"
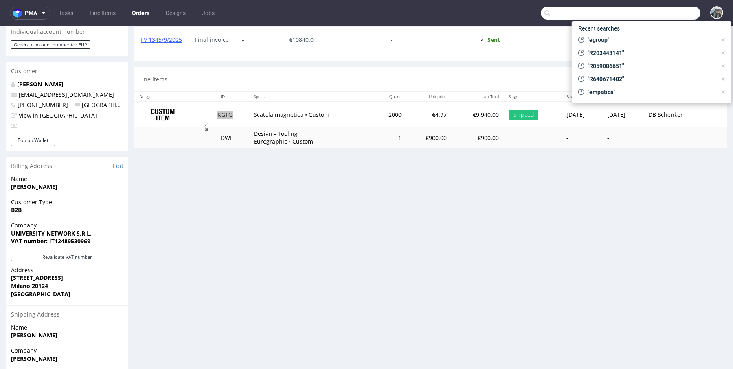
click at [667, 15] on input "text" at bounding box center [621, 13] width 160 height 13
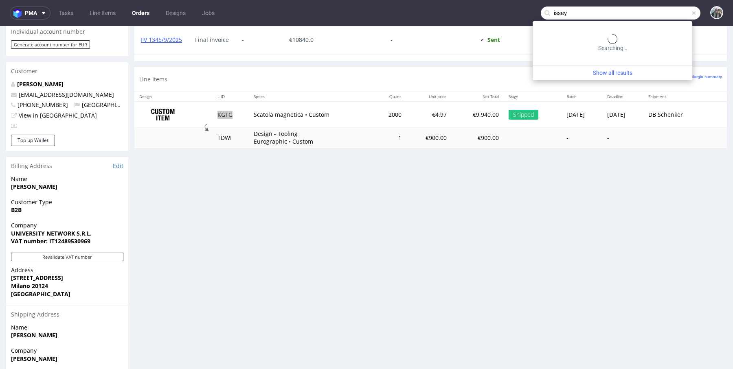
paste input "europe"
type input "issey europe"
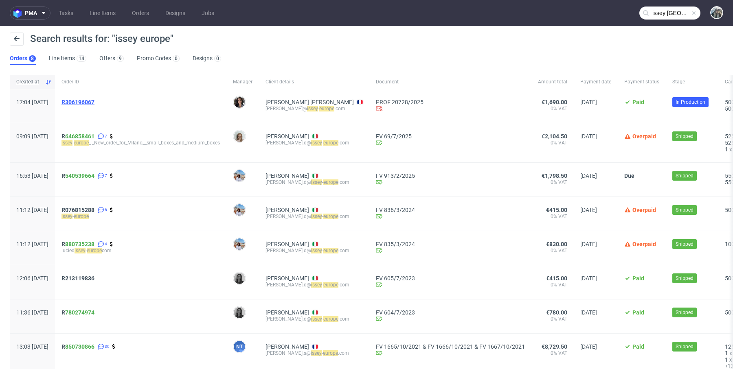
click at [95, 102] on span "R306196067" at bounding box center [78, 102] width 33 height 7
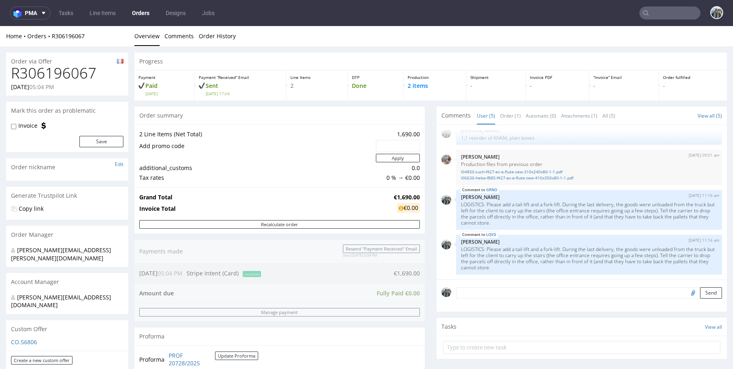
click at [59, 72] on h1 "R306196067" at bounding box center [67, 73] width 112 height 16
copy h1 "R306196067"
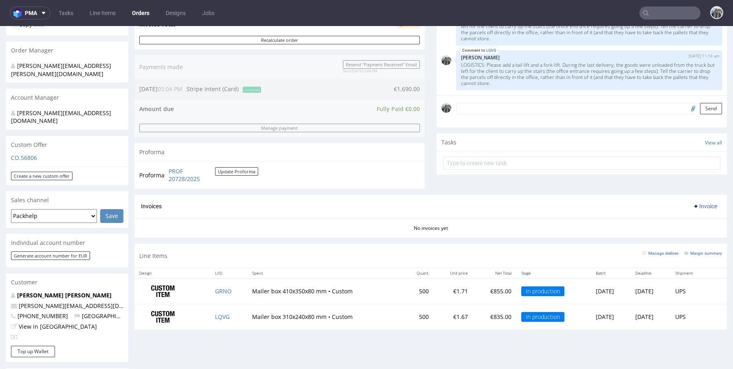
scroll to position [182, 0]
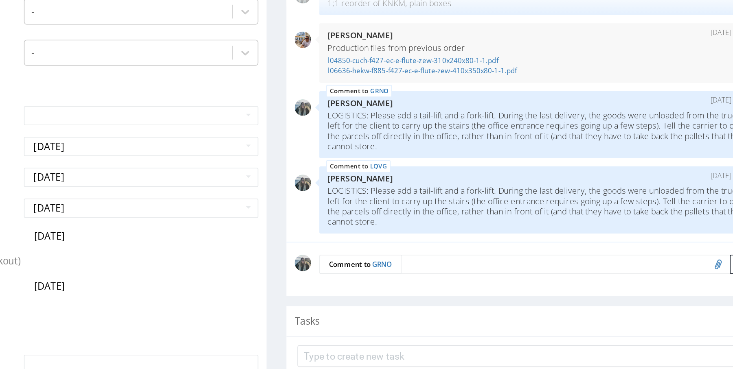
scroll to position [209, 0]
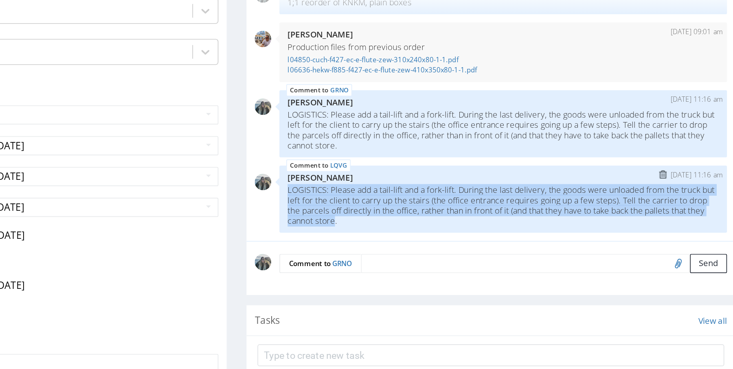
drag, startPoint x: 44, startPoint y: 106, endPoint x: -39, endPoint y: 81, distance: 85.7
click at [0, 82] on div "LQVG 26th Sep 25 | 11:16 am Zeniuk Magdalena LOGISTICS: Please add a tail-lift …" at bounding box center [93, 92] width 281 height 40
copy p "LOGISTICS: Please add a tail-lift and a fork-lift. During the last delivery, th…"
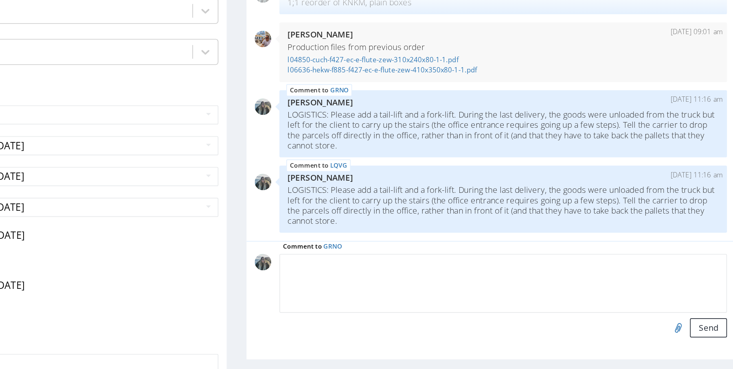
click at [35, 128] on textarea at bounding box center [101, 142] width 266 height 35
paste textarea "LOGISTICS: Please add a tail-lift and a fork-lift. During the last delivery, th…"
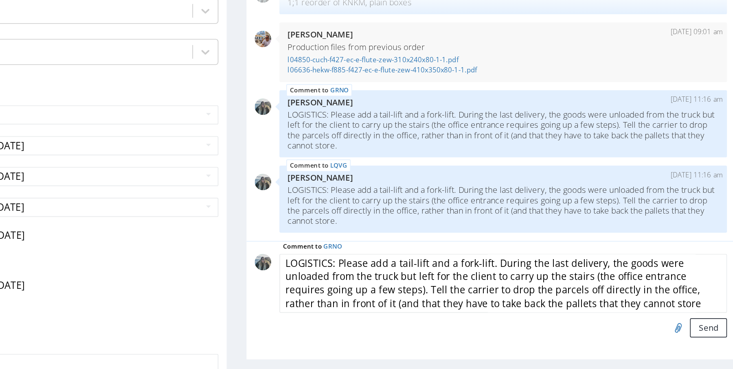
scroll to position [0, 0]
drag, startPoint x: 90, startPoint y: 129, endPoint x: 144, endPoint y: 160, distance: 62.4
click at [144, 160] on form "Comment to GRNO LOGISTICS: Please add a tail-lift and a fork-lift. During the l…" at bounding box center [101, 150] width 266 height 50
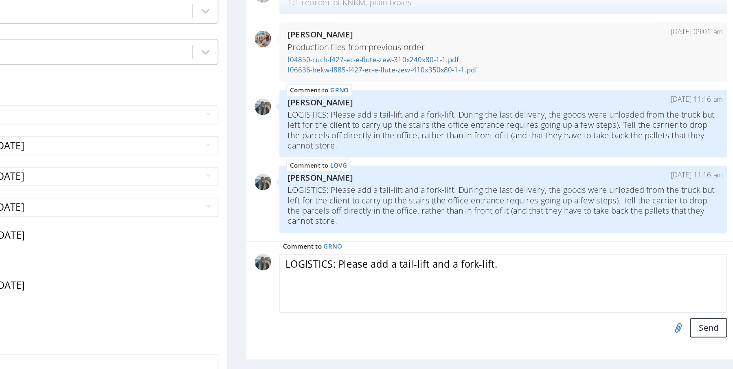
scroll to position [0, 0]
type textarea "LOGISTICS: Please add a tail-lift and a fork-lift"
click at [213, 170] on button "Send" at bounding box center [223, 168] width 22 height 11
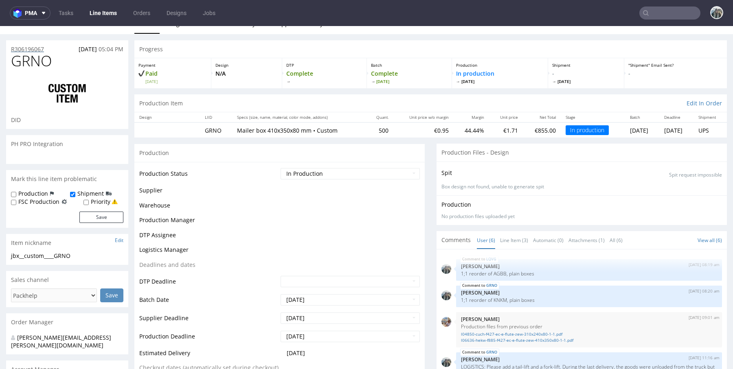
scroll to position [64, 0]
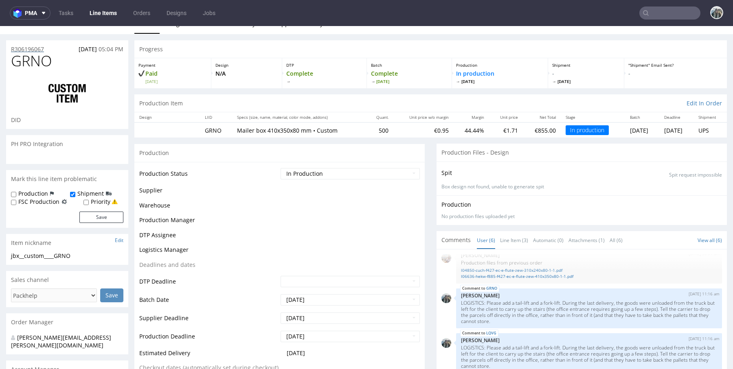
click at [37, 48] on p "R306196067" at bounding box center [27, 49] width 33 height 8
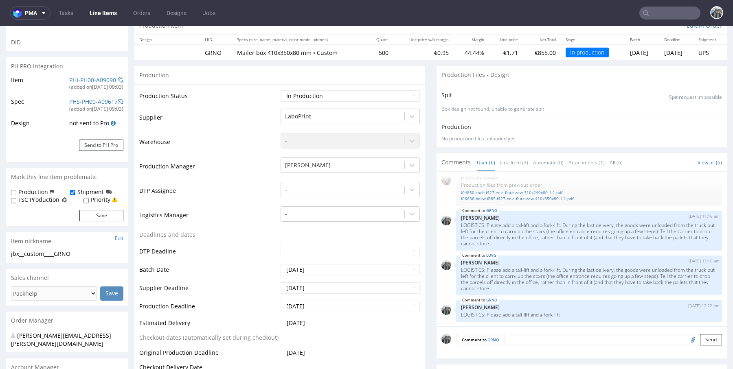
scroll to position [248, 0]
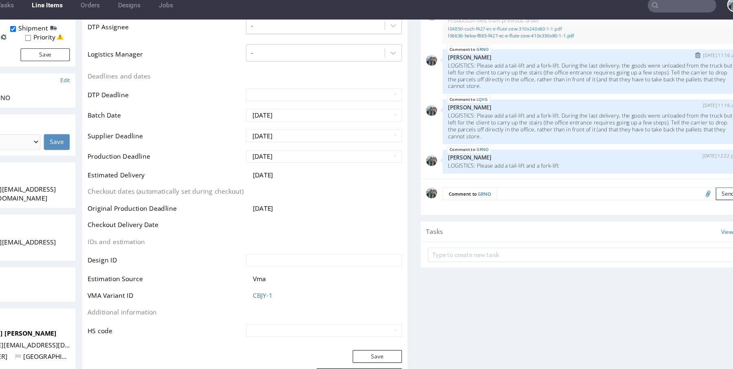
click at [611, 53] on button "submit" at bounding box center [615, 51] width 9 height 6
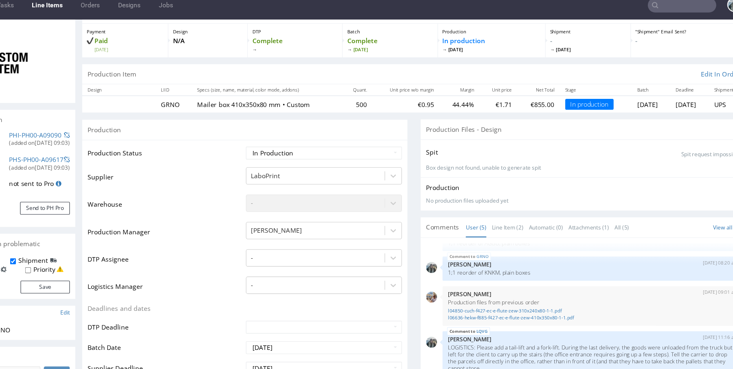
scroll to position [189, 0]
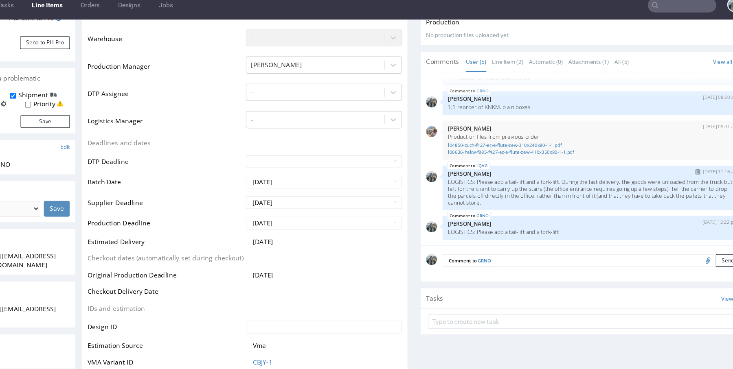
click at [613, 155] on img "submit" at bounding box center [615, 155] width 4 height 5
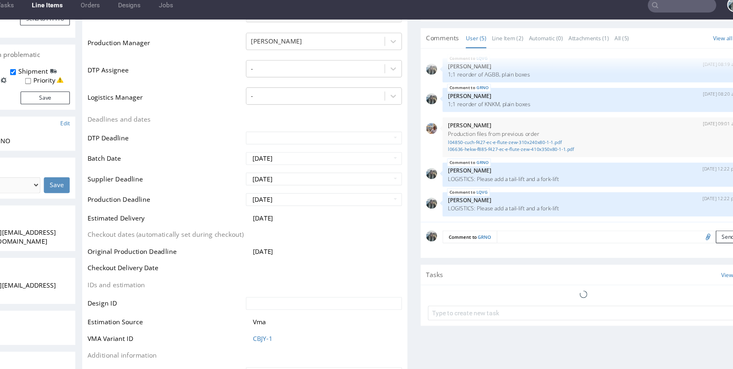
scroll to position [229, 0]
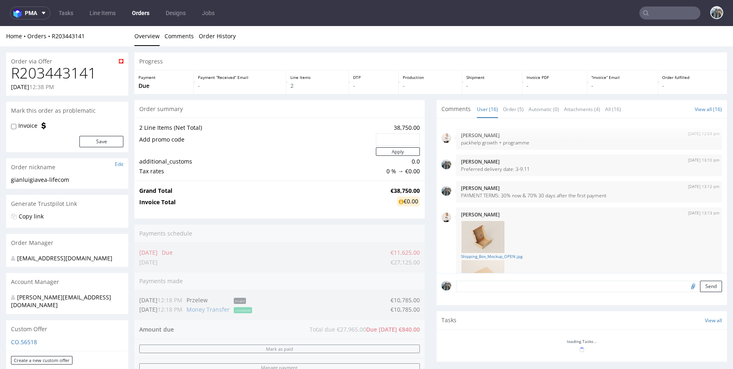
scroll to position [461, 0]
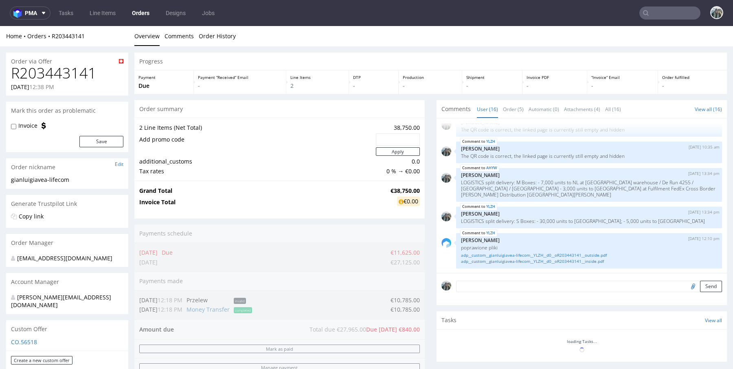
click at [81, 72] on h1 "R203443141" at bounding box center [67, 73] width 112 height 16
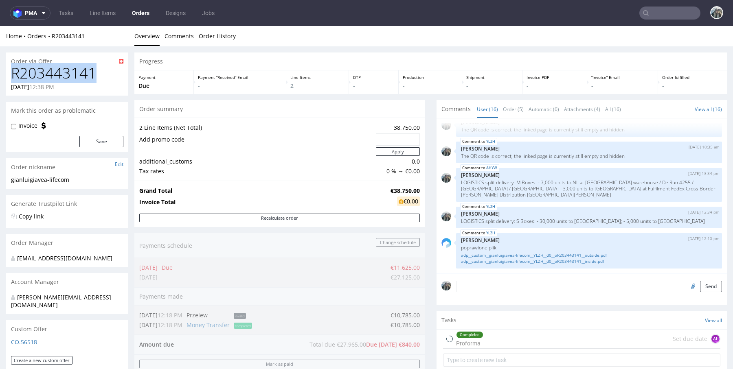
click at [81, 72] on h1 "R203443141" at bounding box center [67, 73] width 112 height 16
copy h1 "R203443141"
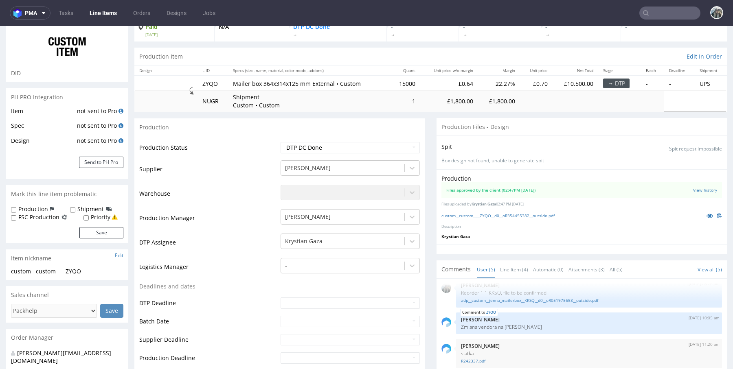
scroll to position [171, 0]
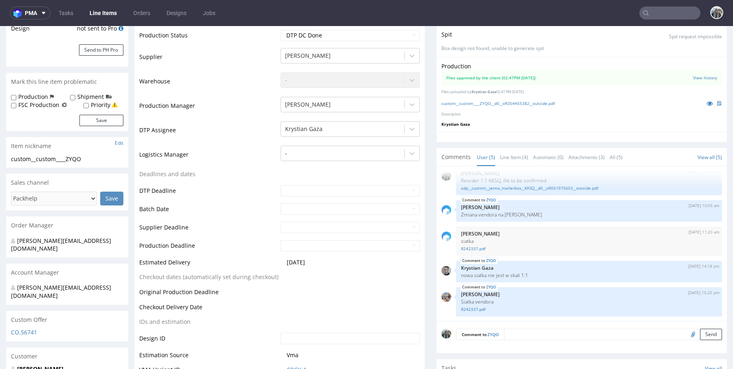
click at [521, 332] on textarea at bounding box center [613, 334] width 218 height 11
paste textarea "www i jest albo .com albo .co.uk"
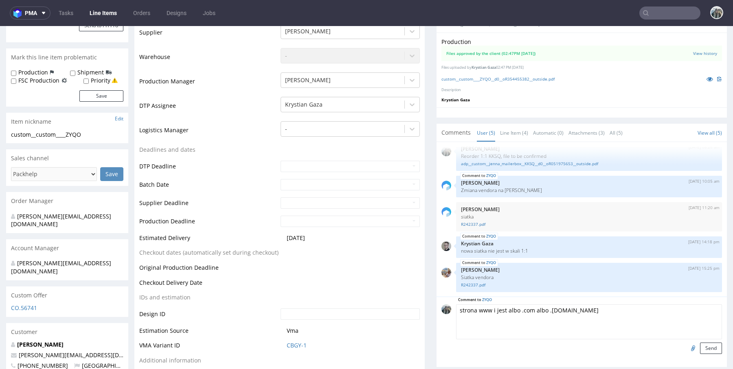
click at [464, 310] on textarea "strona www i jest albo .com albo .co.uk" at bounding box center [589, 322] width 266 height 35
click at [464, 309] on textarea "strona www i jest albo .com albo .co.uk" at bounding box center [589, 322] width 266 height 35
drag, startPoint x: 506, startPoint y: 309, endPoint x: 563, endPoint y: 310, distance: 56.2
click at [562, 309] on textarea "link do strony www i jest albo .com albo .co.uk" at bounding box center [589, 322] width 266 height 35
type textarea "link do strony www powinien kończyć się na co.uk"
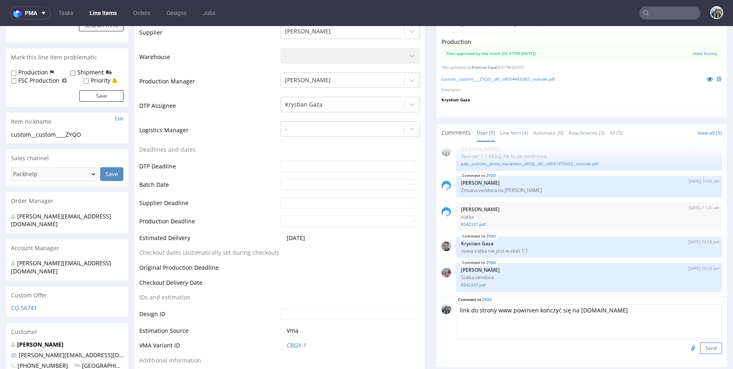
click at [700, 353] on button "Send" at bounding box center [711, 348] width 22 height 11
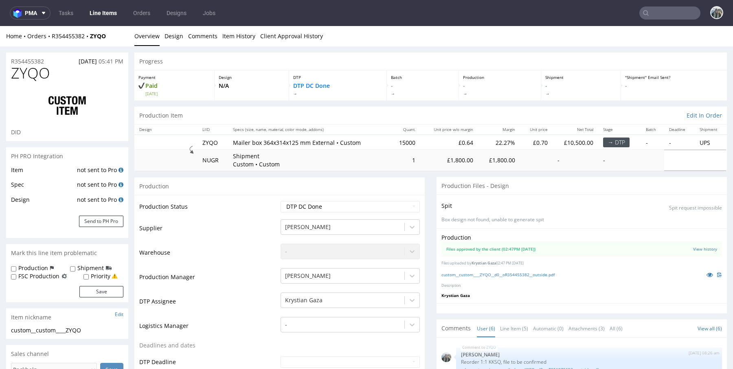
scroll to position [37, 0]
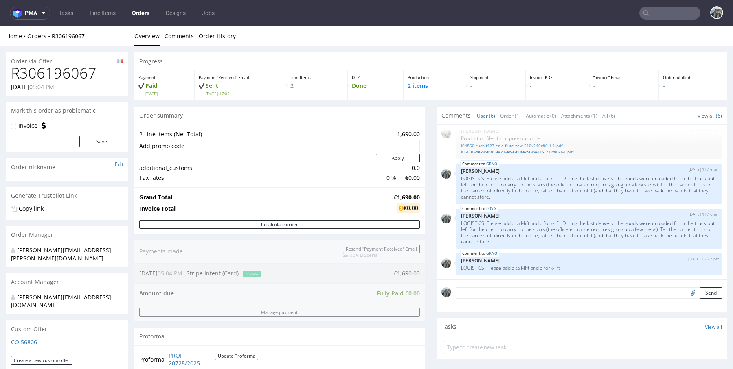
scroll to position [202, 0]
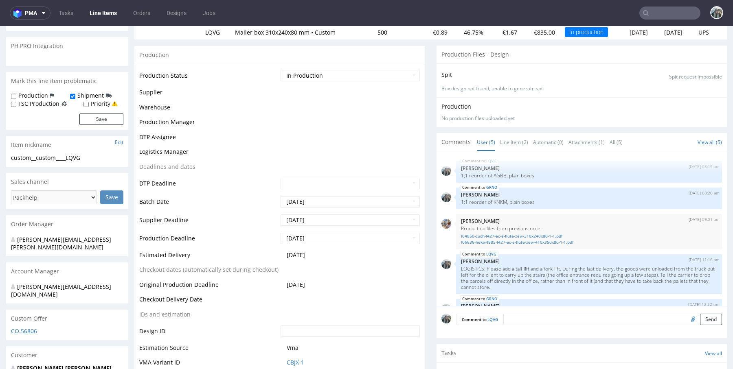
scroll to position [20, 0]
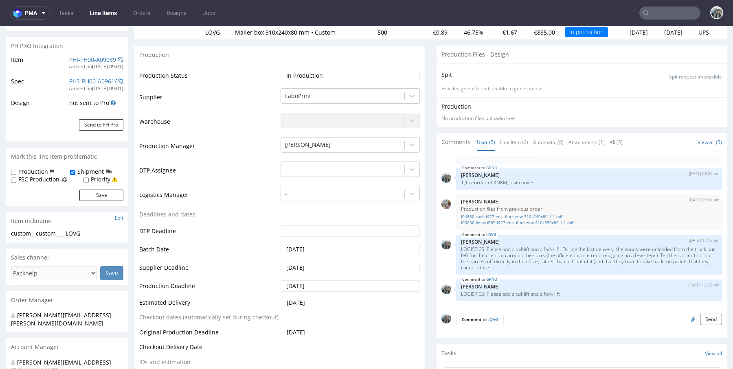
click at [539, 314] on textarea at bounding box center [612, 319] width 219 height 11
paste textarea "LOGISTICS: Please add a tail-lift and a fork-lift"
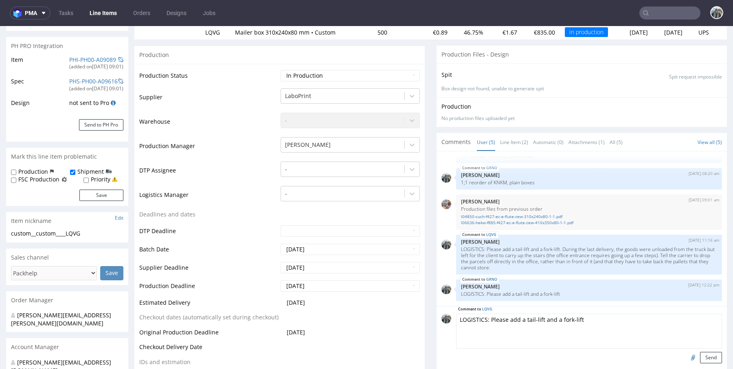
type textarea "LOGISTICS: Please add a tail-lift and a fork-lift"
click at [711, 359] on button "Send" at bounding box center [711, 357] width 22 height 11
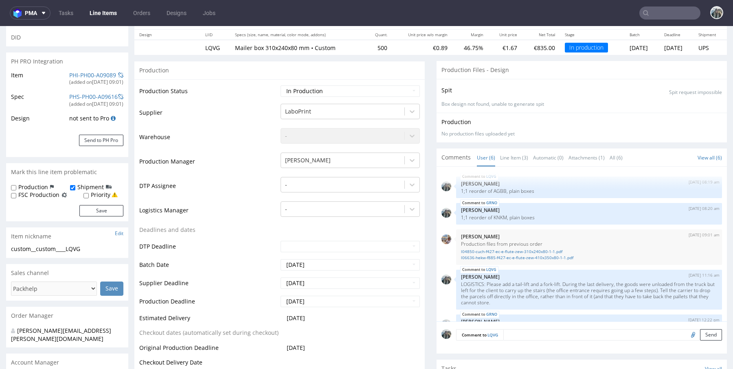
scroll to position [46, 0]
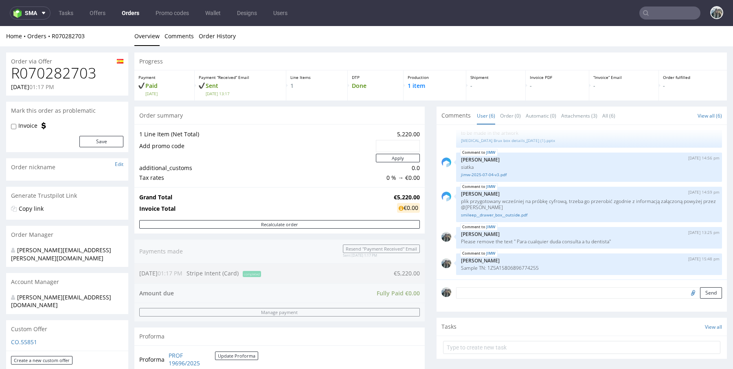
click at [72, 73] on h1 "R070282703" at bounding box center [67, 73] width 112 height 16
copy h1 "R070282703"
click at [518, 266] on p "Sample TN: 1Z5A15806896774255" at bounding box center [589, 268] width 256 height 6
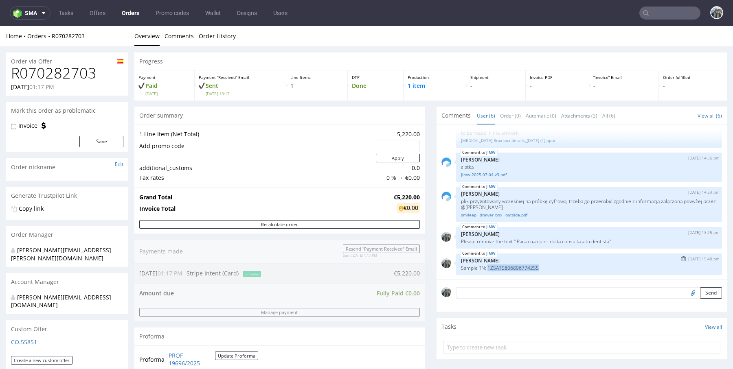
copy p "1Z5A15806896774255"
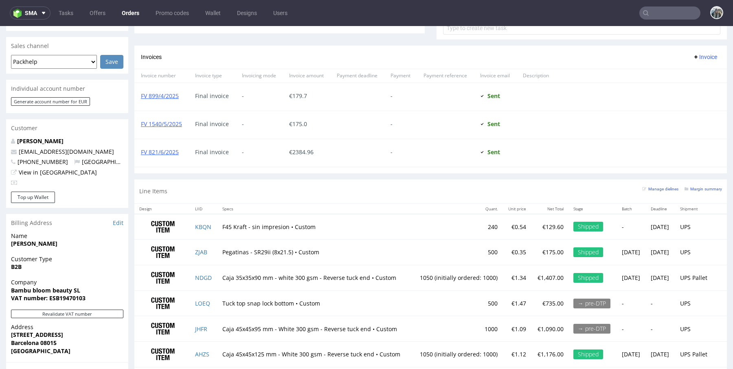
scroll to position [396, 0]
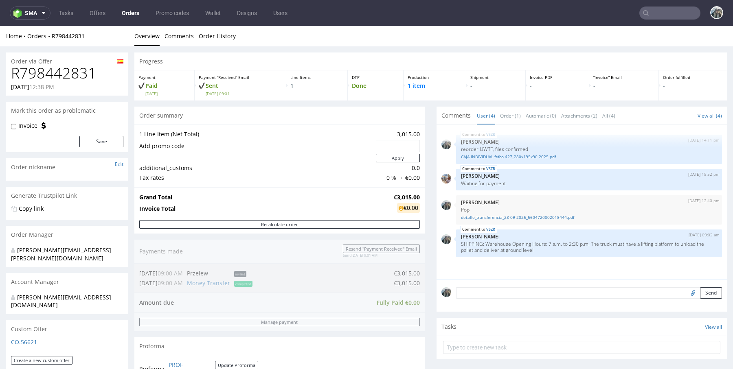
scroll to position [151, 0]
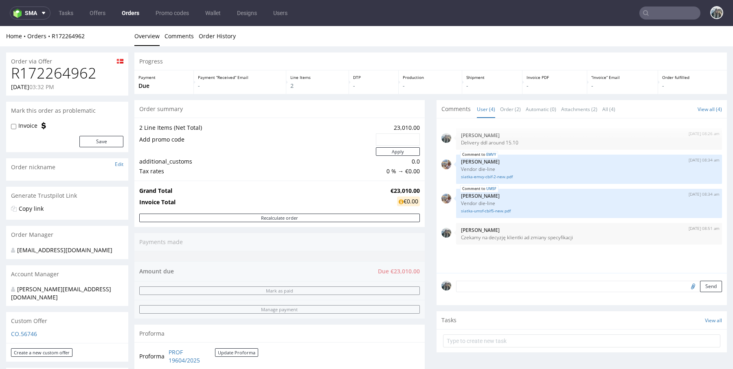
click at [73, 73] on h1 "R172264962" at bounding box center [67, 73] width 112 height 16
click at [72, 73] on h1 "R172264962" at bounding box center [67, 73] width 112 height 16
copy h1 "R172264962"
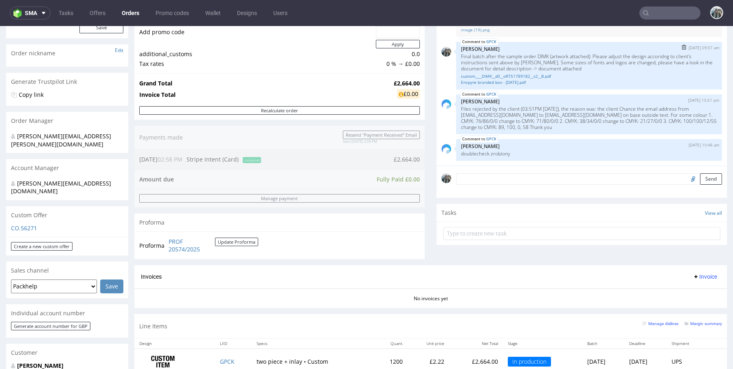
scroll to position [123, 0]
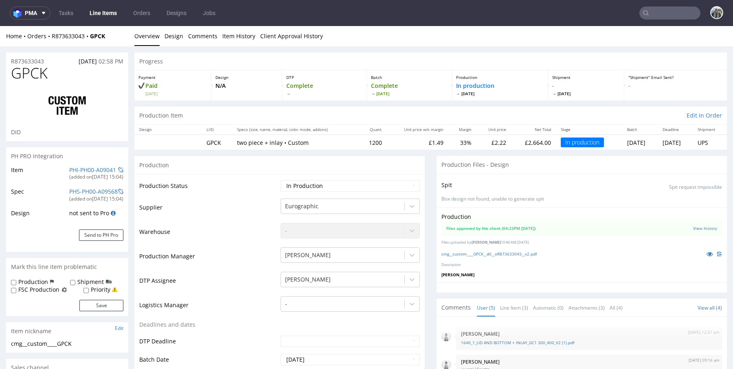
scroll to position [147, 0]
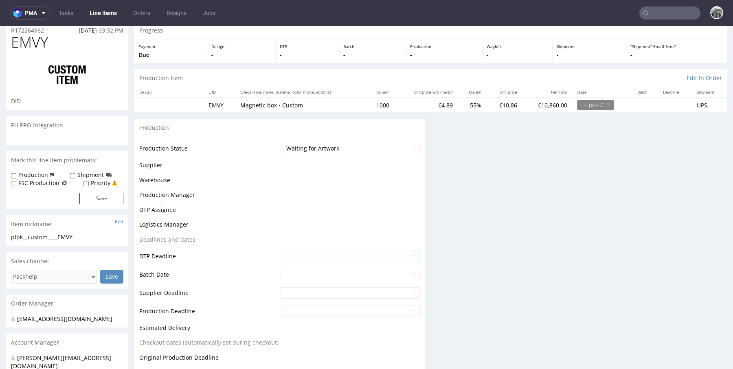
scroll to position [84, 0]
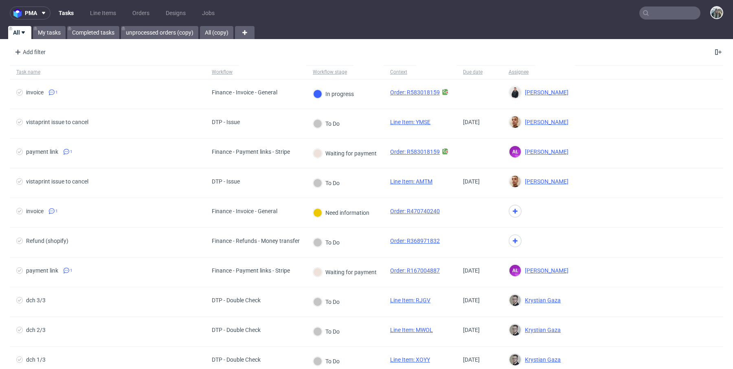
click at [657, 12] on input "text" at bounding box center [670, 13] width 61 height 13
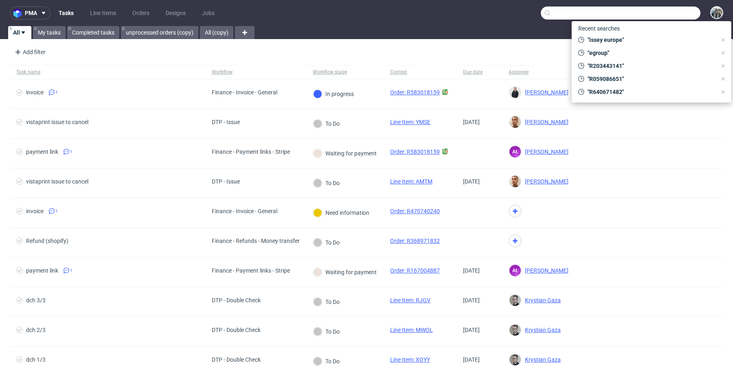
paste input "R948052717"
type input "R948052717"
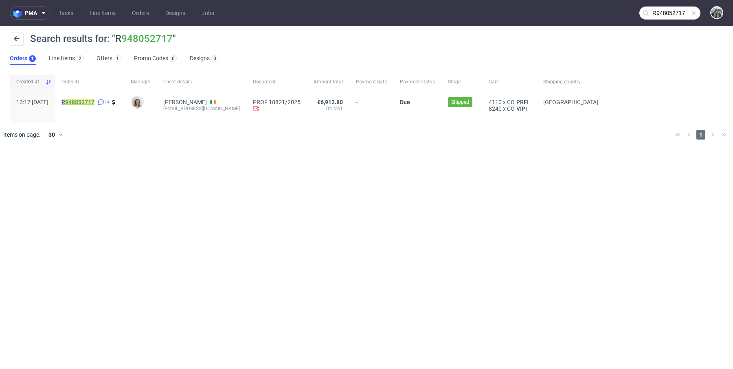
click at [95, 101] on link "948052717" at bounding box center [79, 102] width 29 height 7
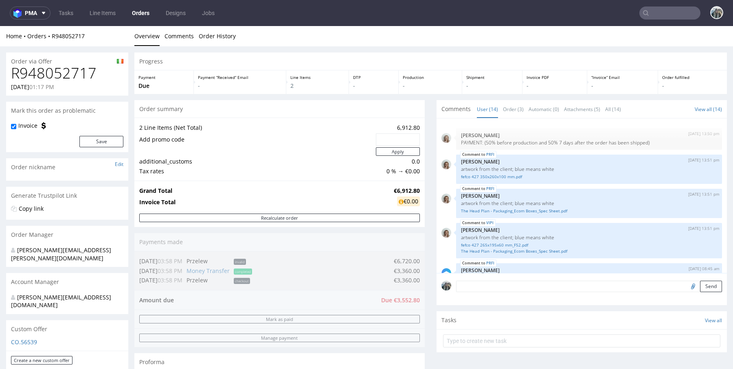
scroll to position [282, 0]
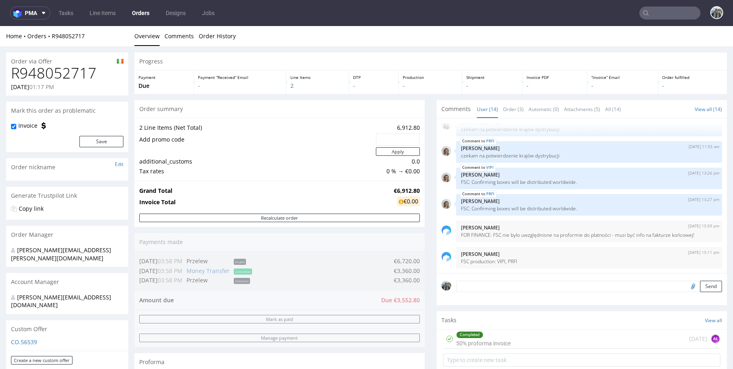
click at [664, 13] on input "text" at bounding box center [670, 13] width 61 height 13
paste input "R948052717"
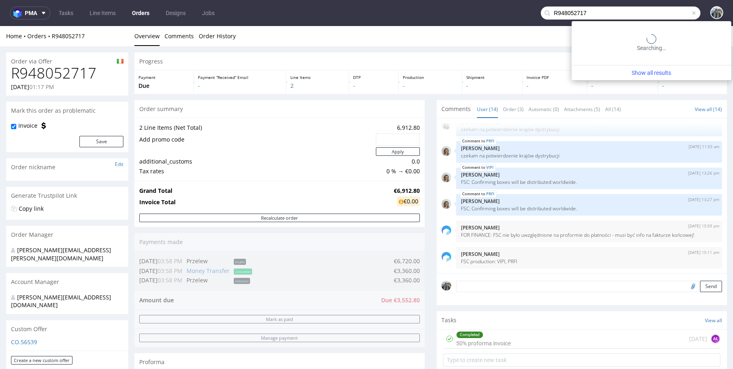
type input "R948052717"
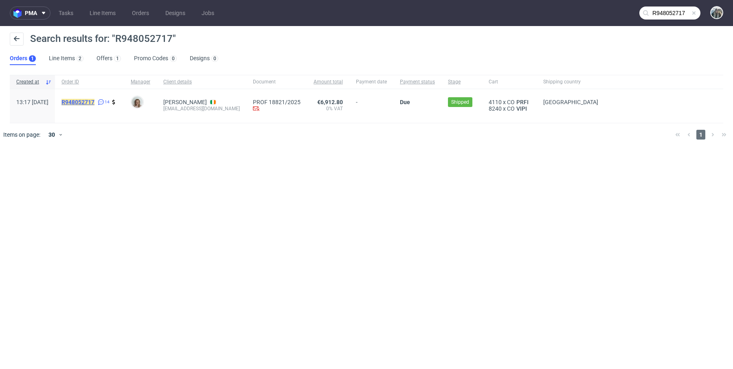
click at [92, 104] on mark "R948052717" at bounding box center [78, 102] width 33 height 7
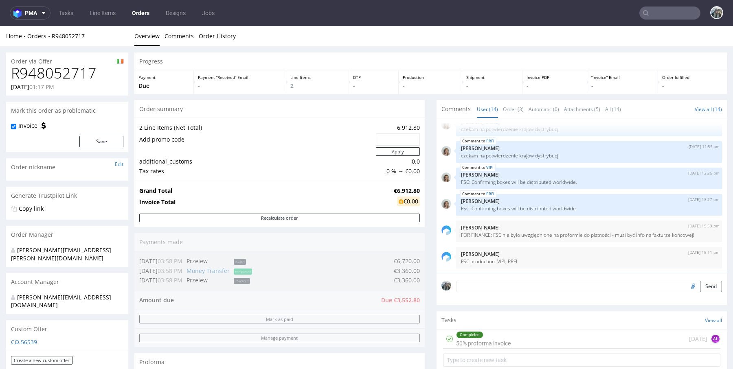
drag, startPoint x: 54, startPoint y: 43, endPoint x: 51, endPoint y: 38, distance: 5.5
click at [52, 39] on div "Home Orders R948052717 Overview Comments Order History" at bounding box center [366, 36] width 733 height 20
copy link "R948052717"
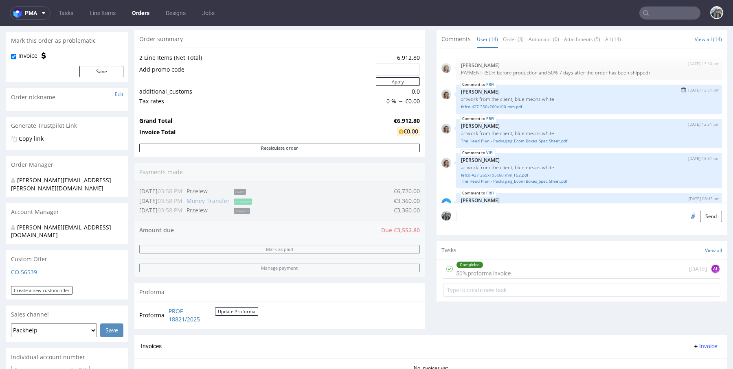
scroll to position [69, 0]
drag, startPoint x: 657, startPoint y: 72, endPoint x: 558, endPoint y: 72, distance: 99.0
click at [558, 72] on p "PAYMENT: (50% before production and 50% 7 days after the order has been shipped)" at bounding box center [589, 73] width 256 height 6
copy p "7 days after the order has been shipped)"
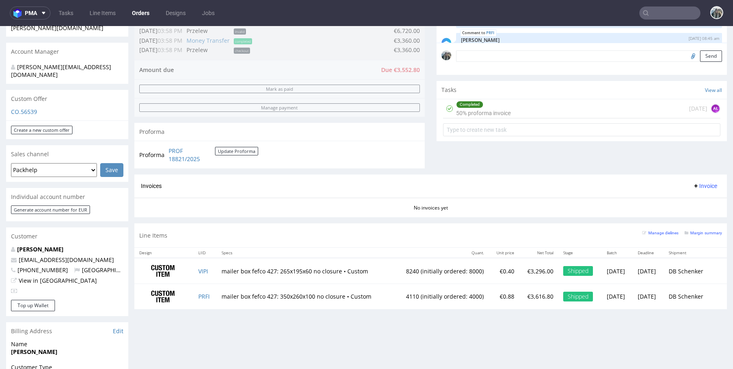
scroll to position [231, 0]
